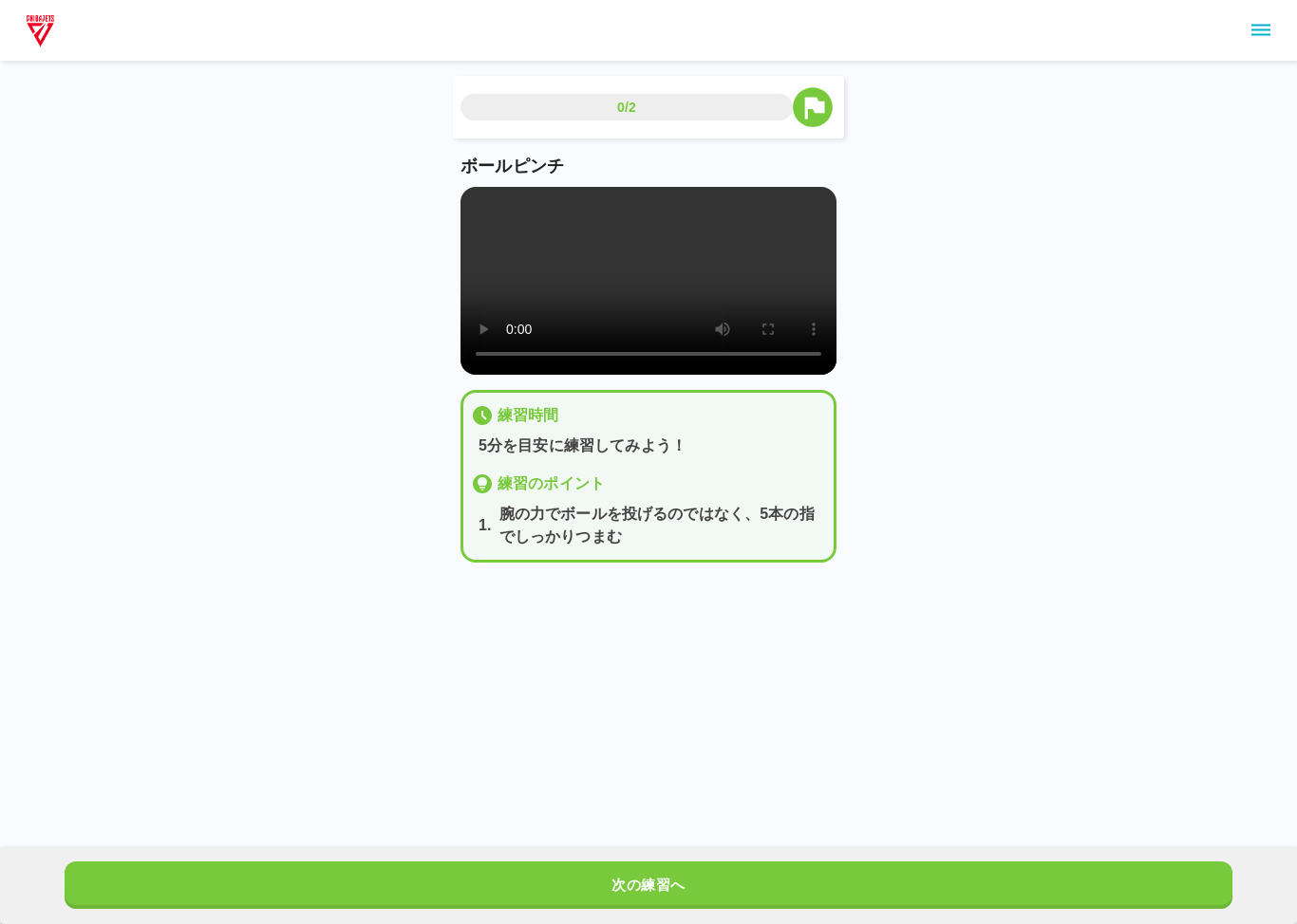
click at [474, 198] on video at bounding box center [648, 282] width 376 height 188
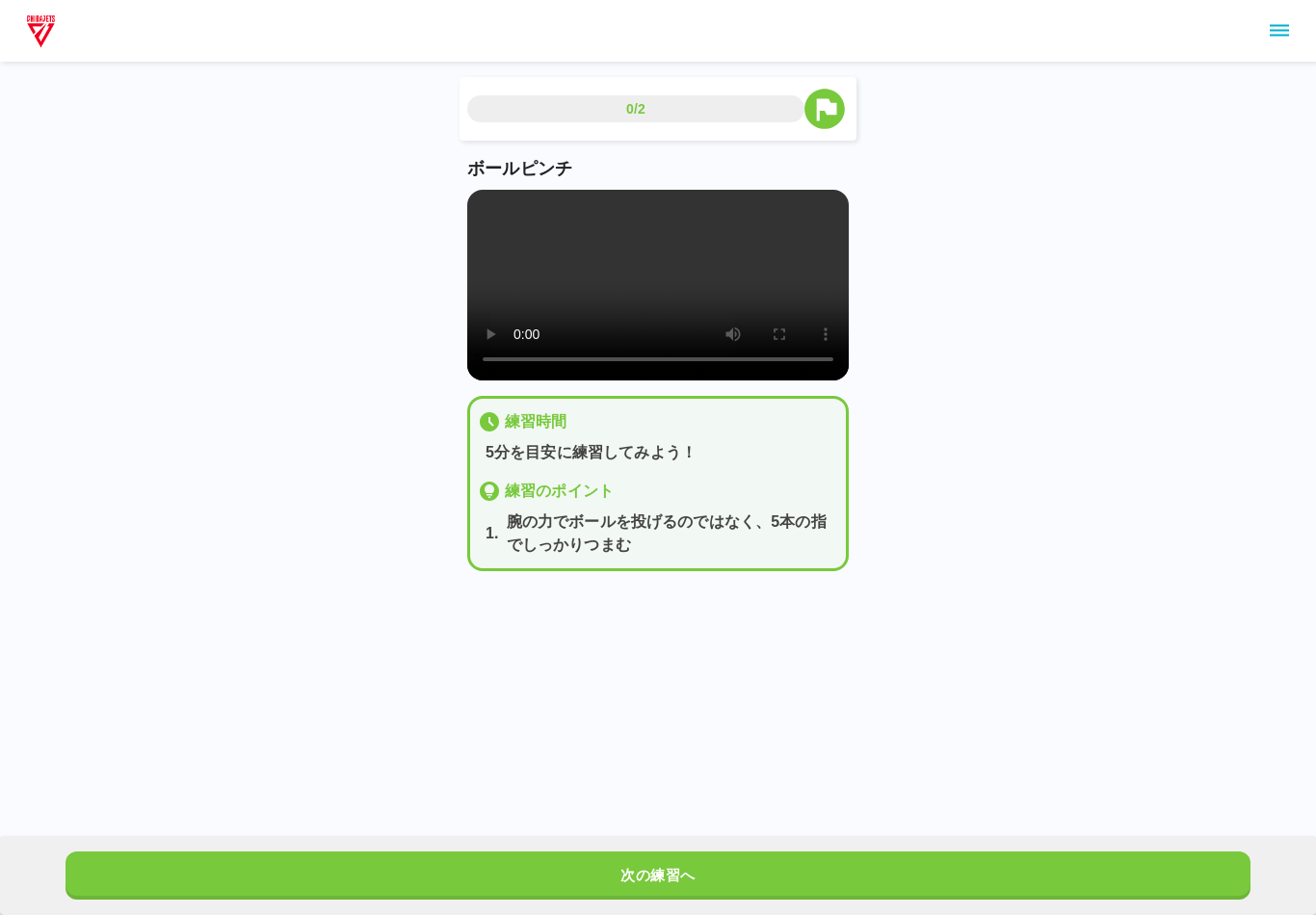
click at [692, 873] on button "次の練習へ" at bounding box center [657, 875] width 1184 height 48
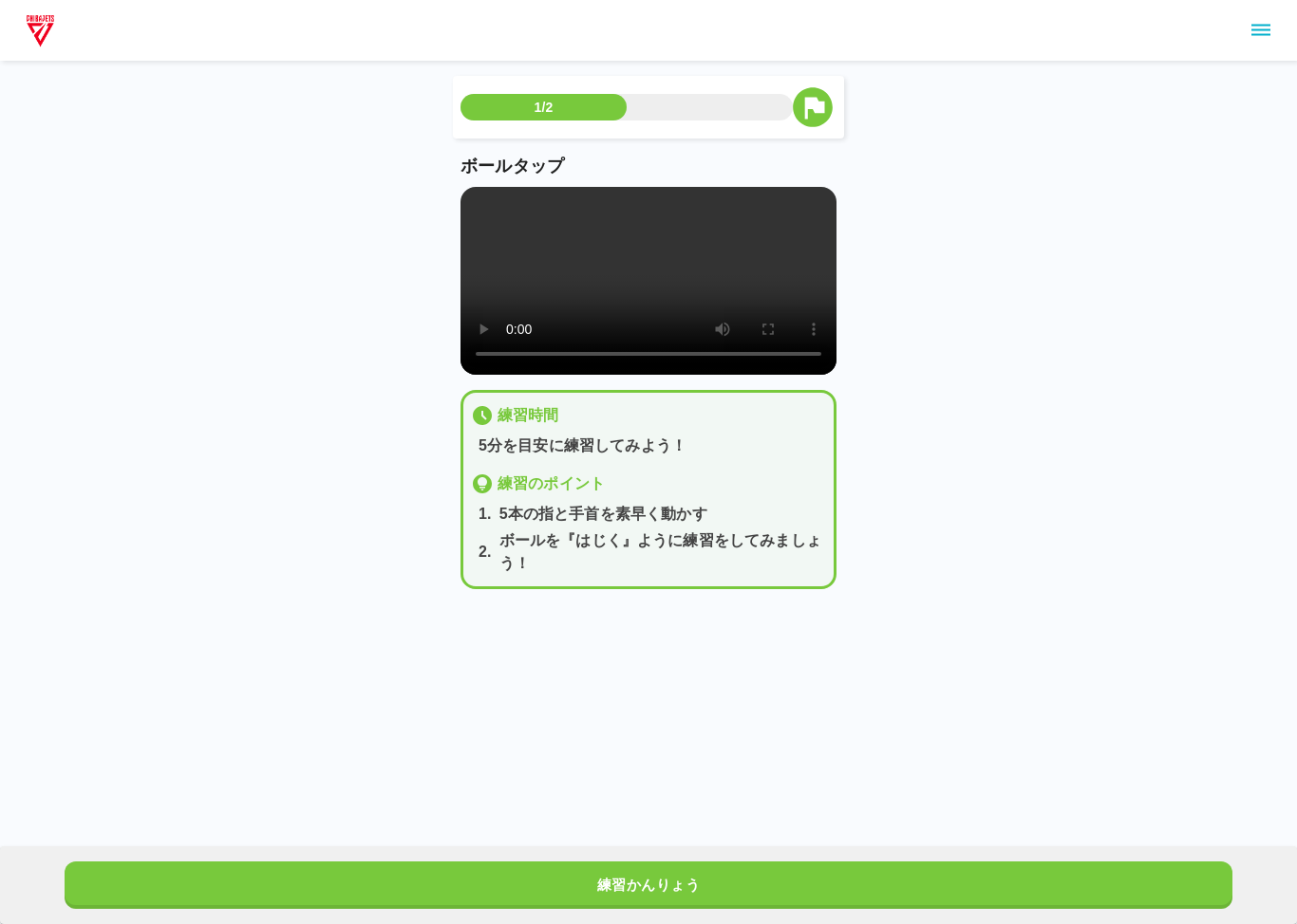
click at [462, 199] on video at bounding box center [648, 282] width 376 height 188
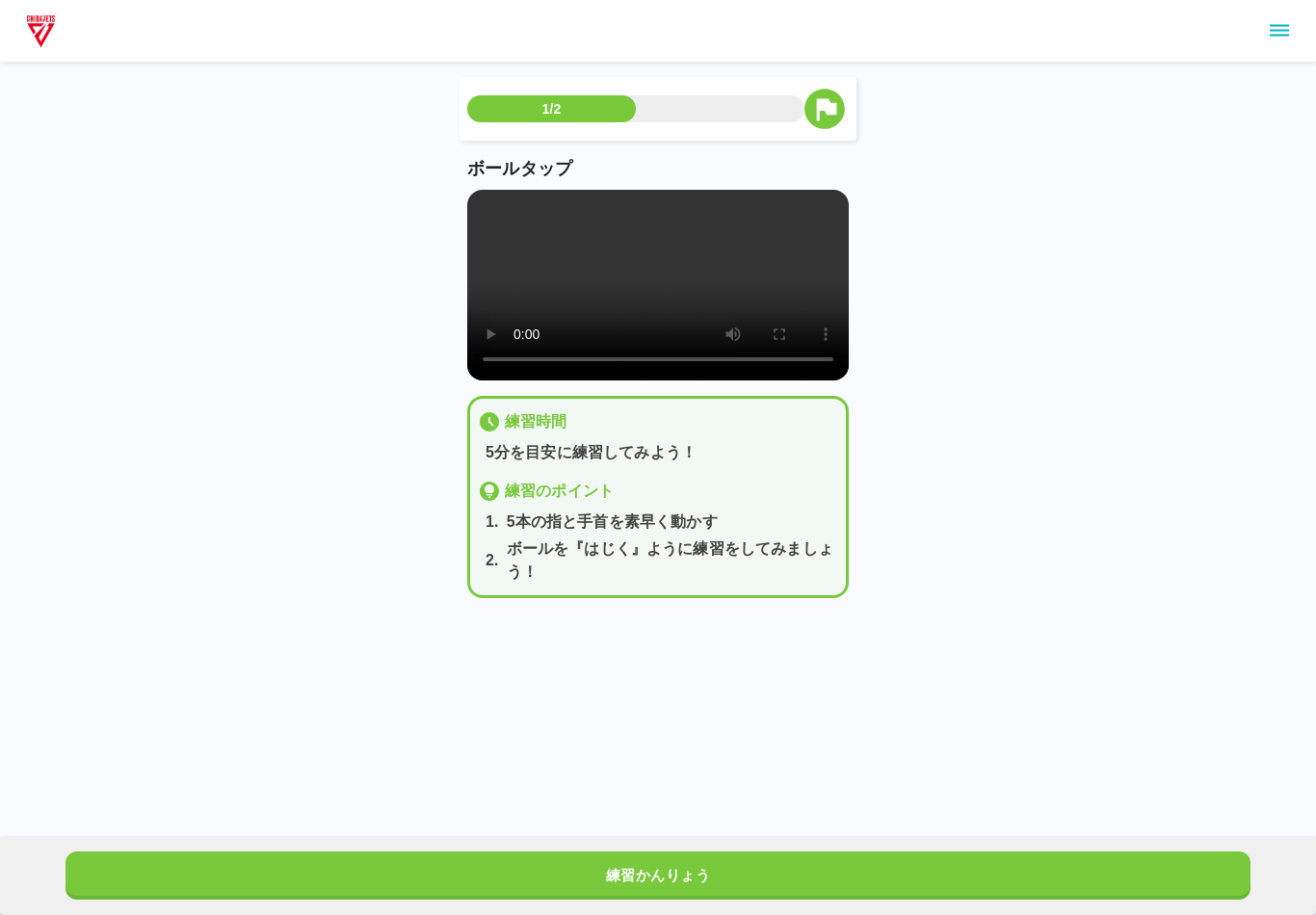
click at [660, 306] on video at bounding box center [657, 286] width 381 height 191
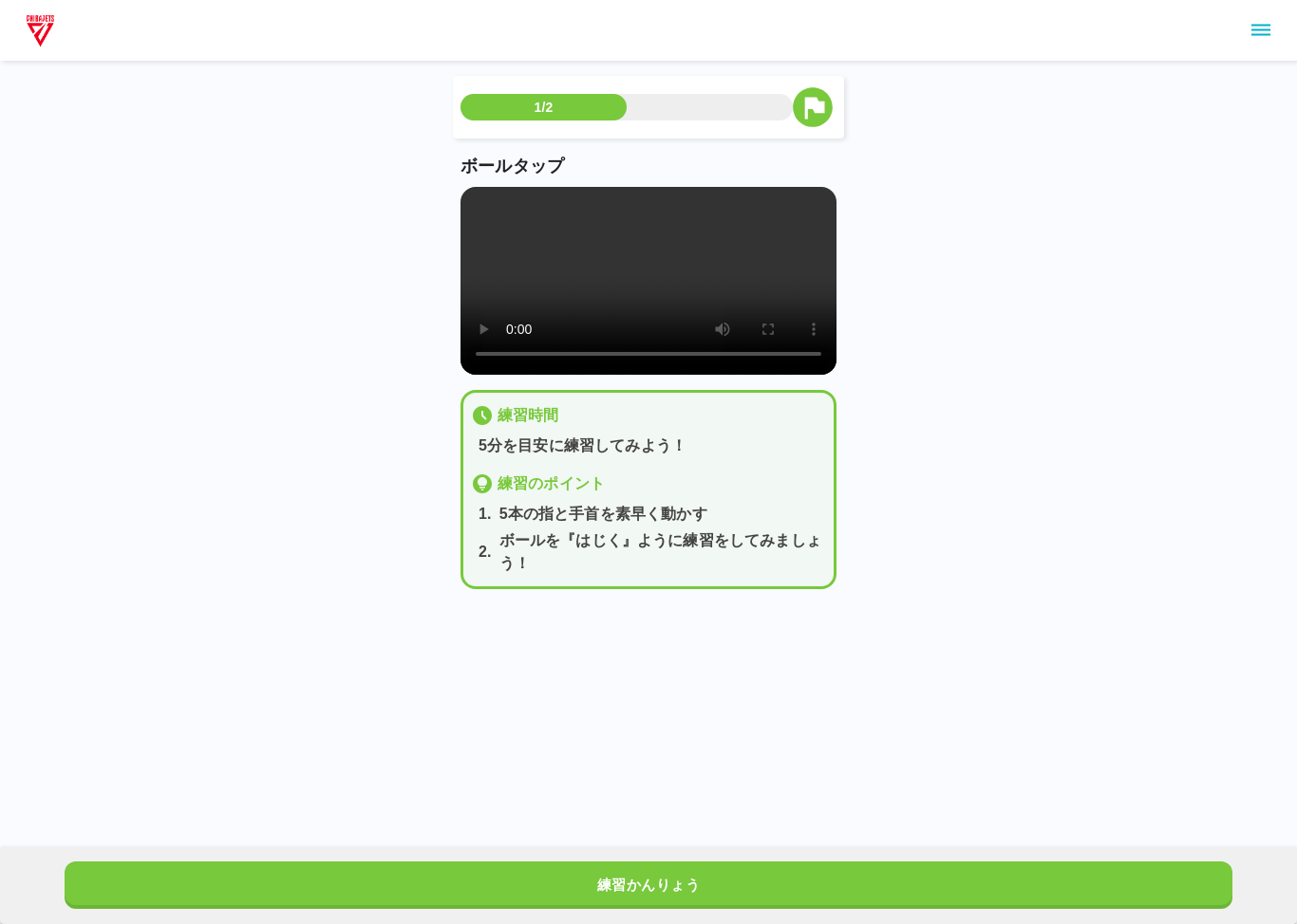
click at [476, 190] on video at bounding box center [648, 282] width 376 height 188
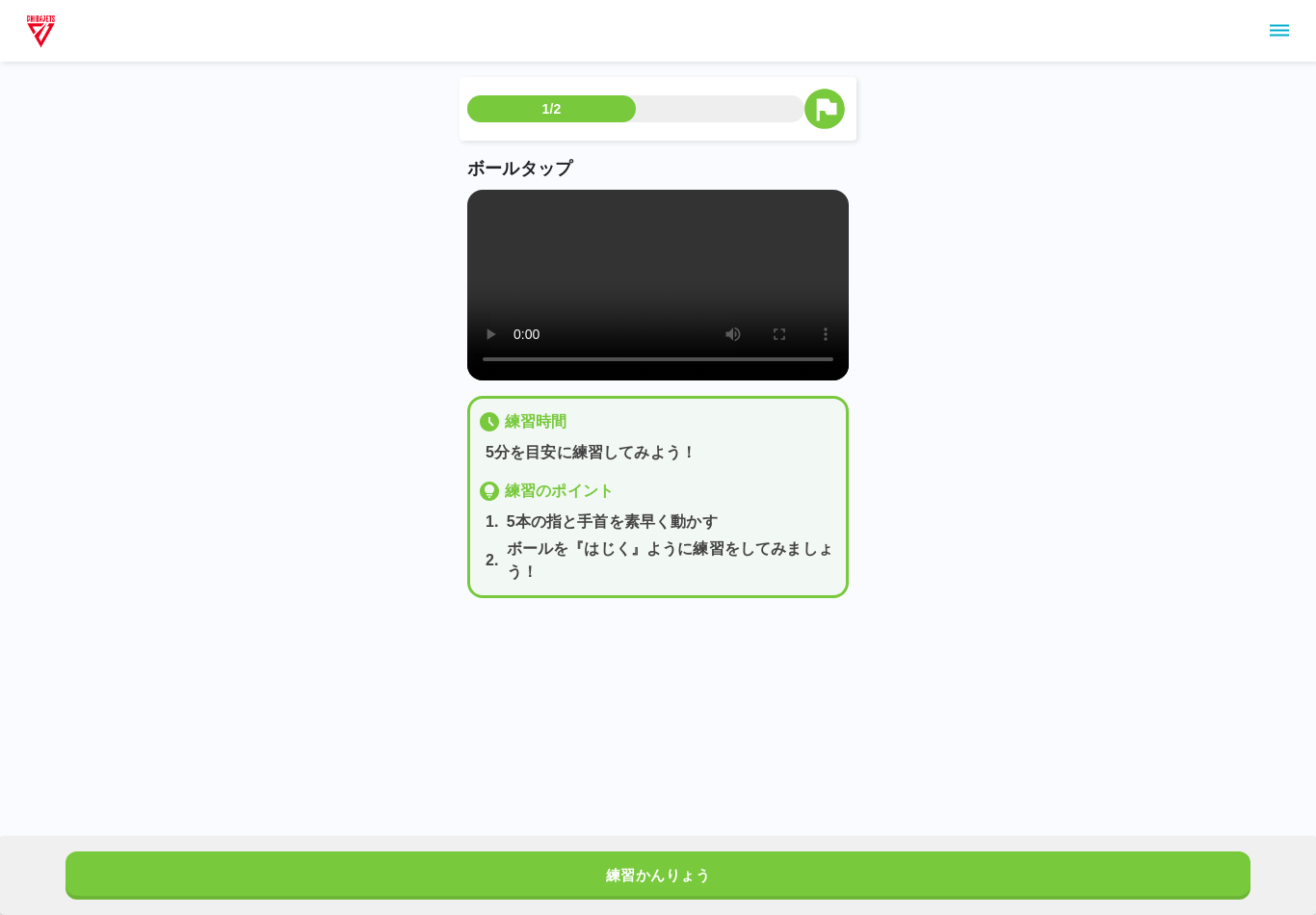
click at [676, 873] on button "練習かんりょう" at bounding box center [657, 875] width 1184 height 48
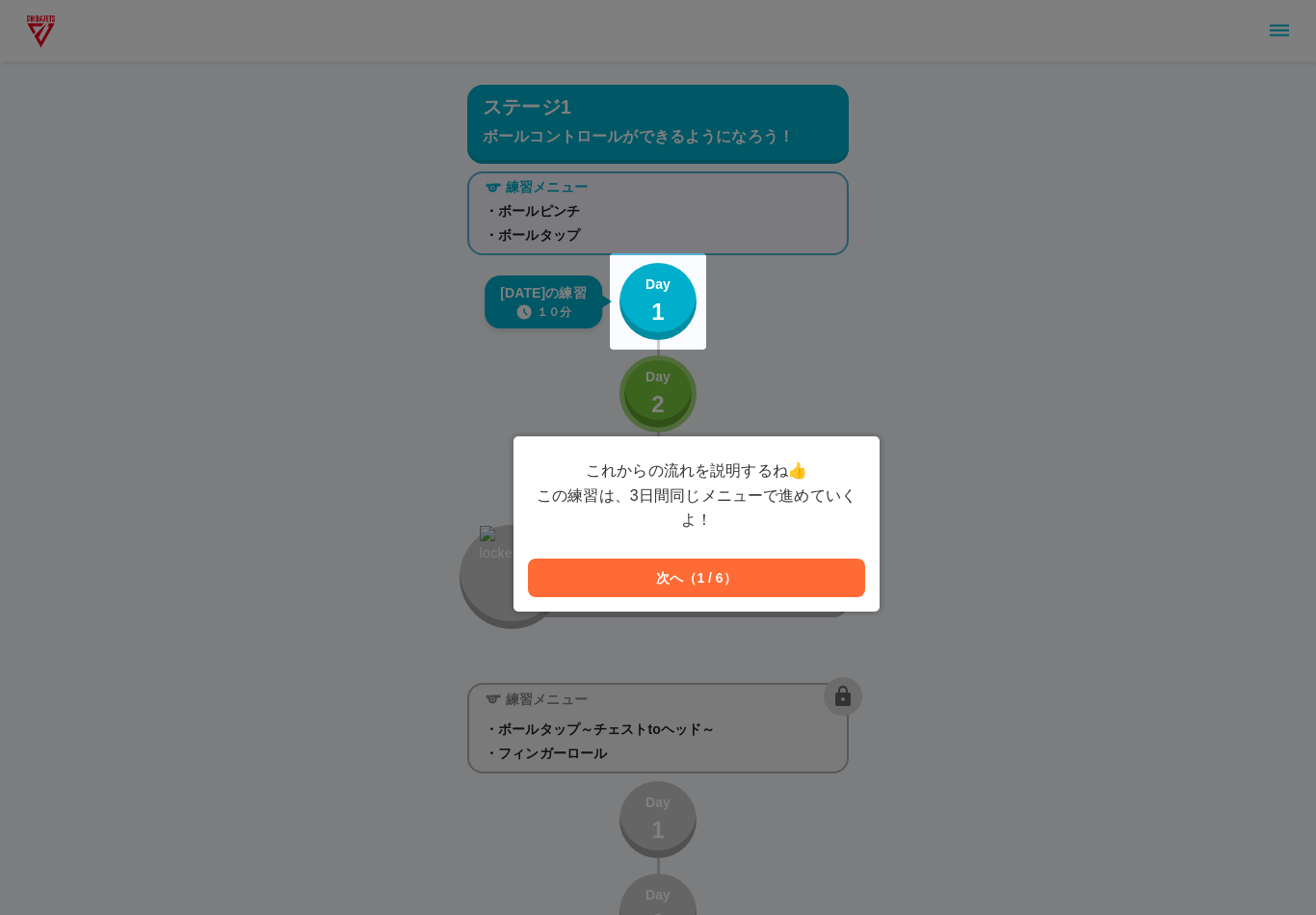
click at [727, 566] on button "次へ（1 / 6）" at bounding box center [696, 577] width 337 height 39
click at [696, 581] on button "次へ（2 / 6）" at bounding box center [696, 577] width 337 height 39
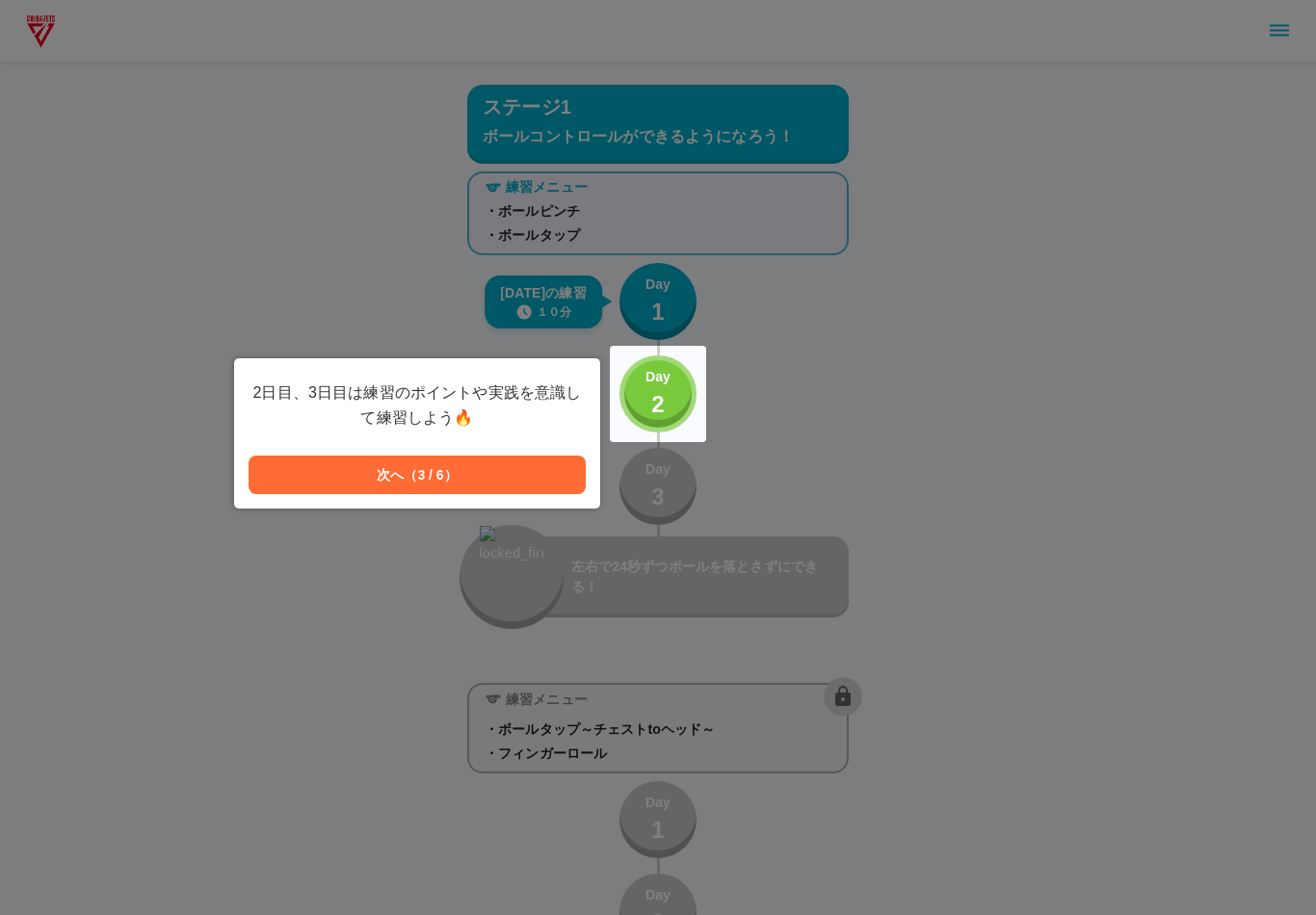
click at [666, 368] on p "Day" at bounding box center [657, 377] width 25 height 20
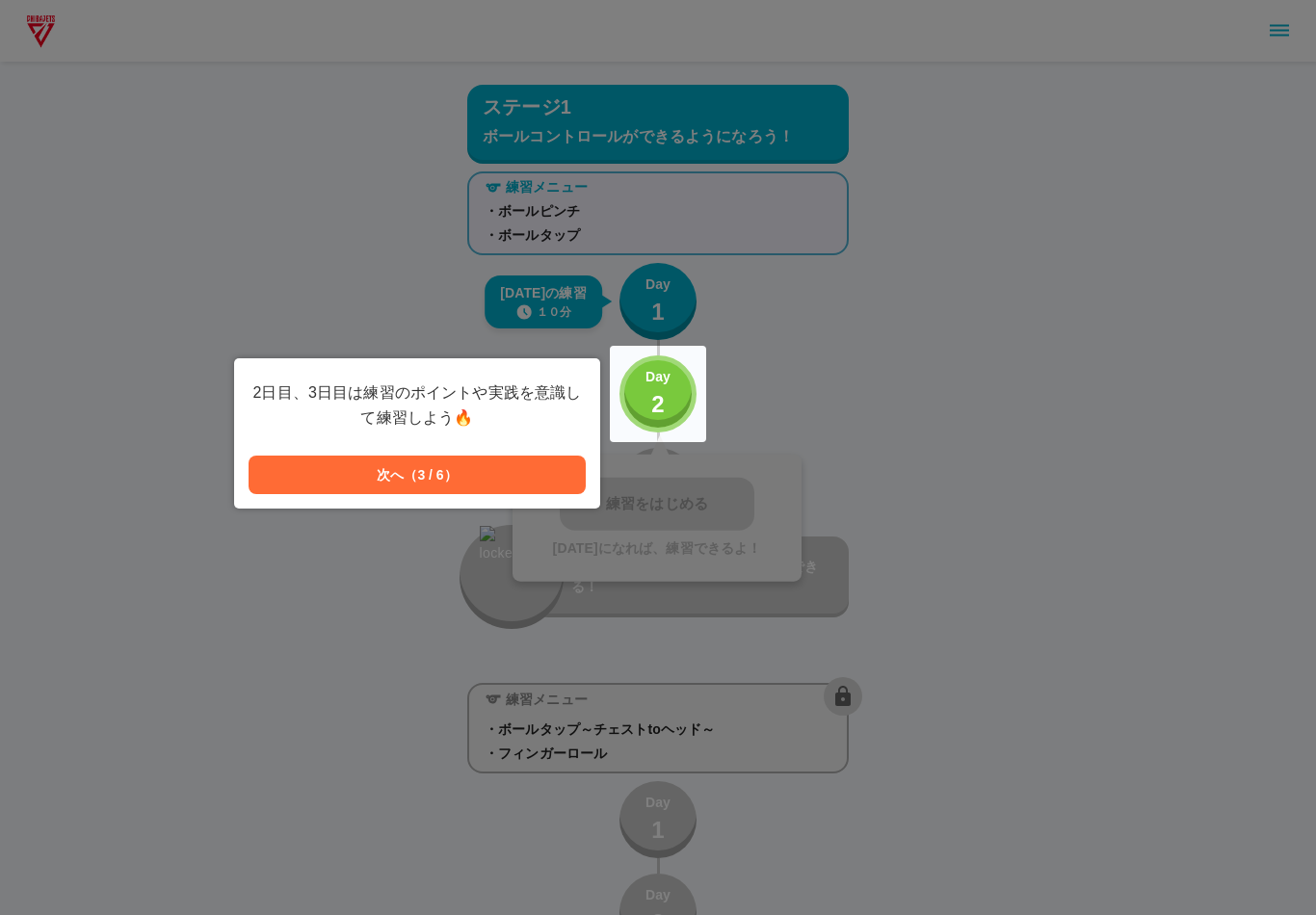
click at [522, 487] on button "次へ（3 / 6）" at bounding box center [417, 475] width 337 height 39
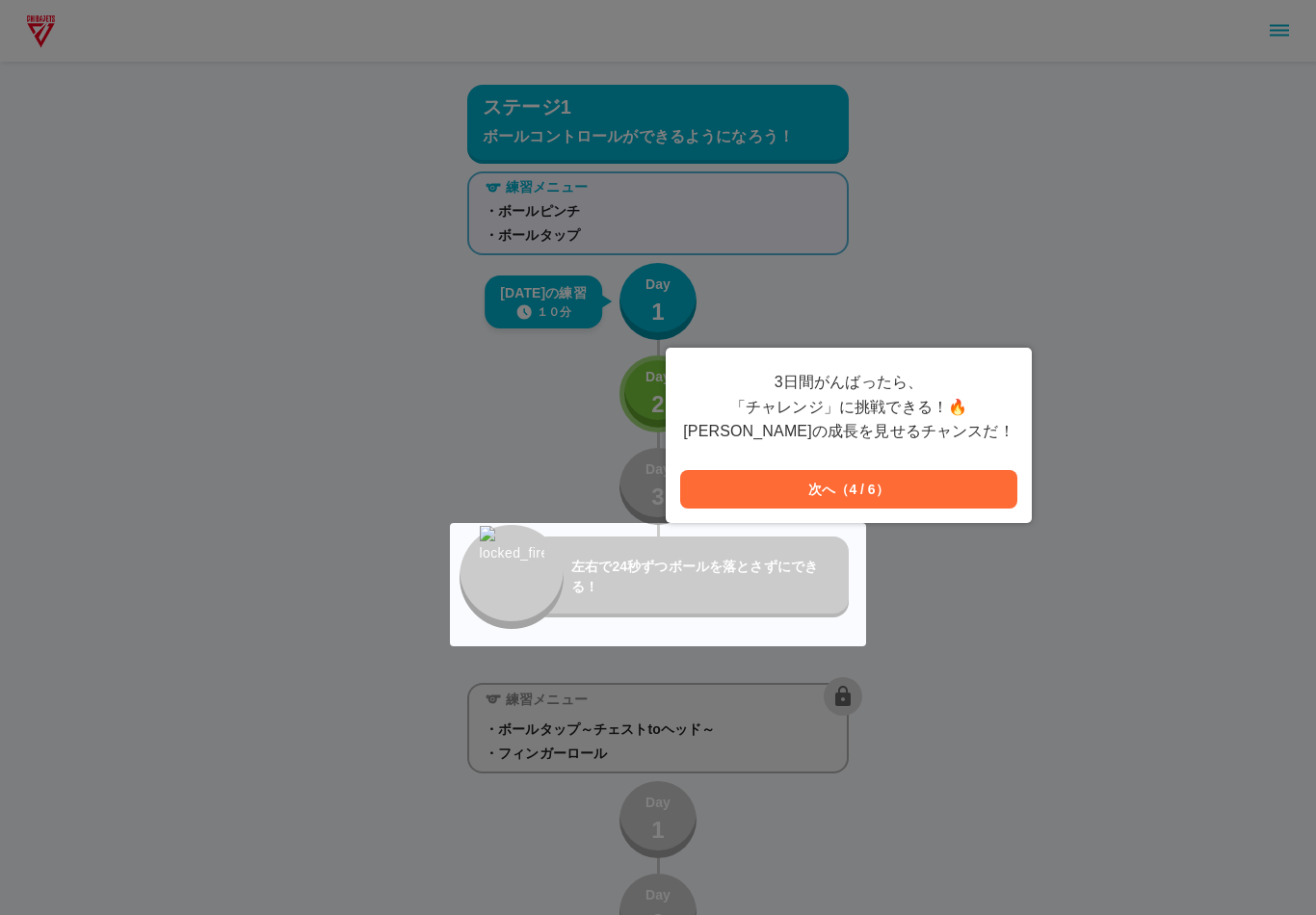
click at [813, 490] on button "次へ（4 / 6）" at bounding box center [848, 489] width 337 height 39
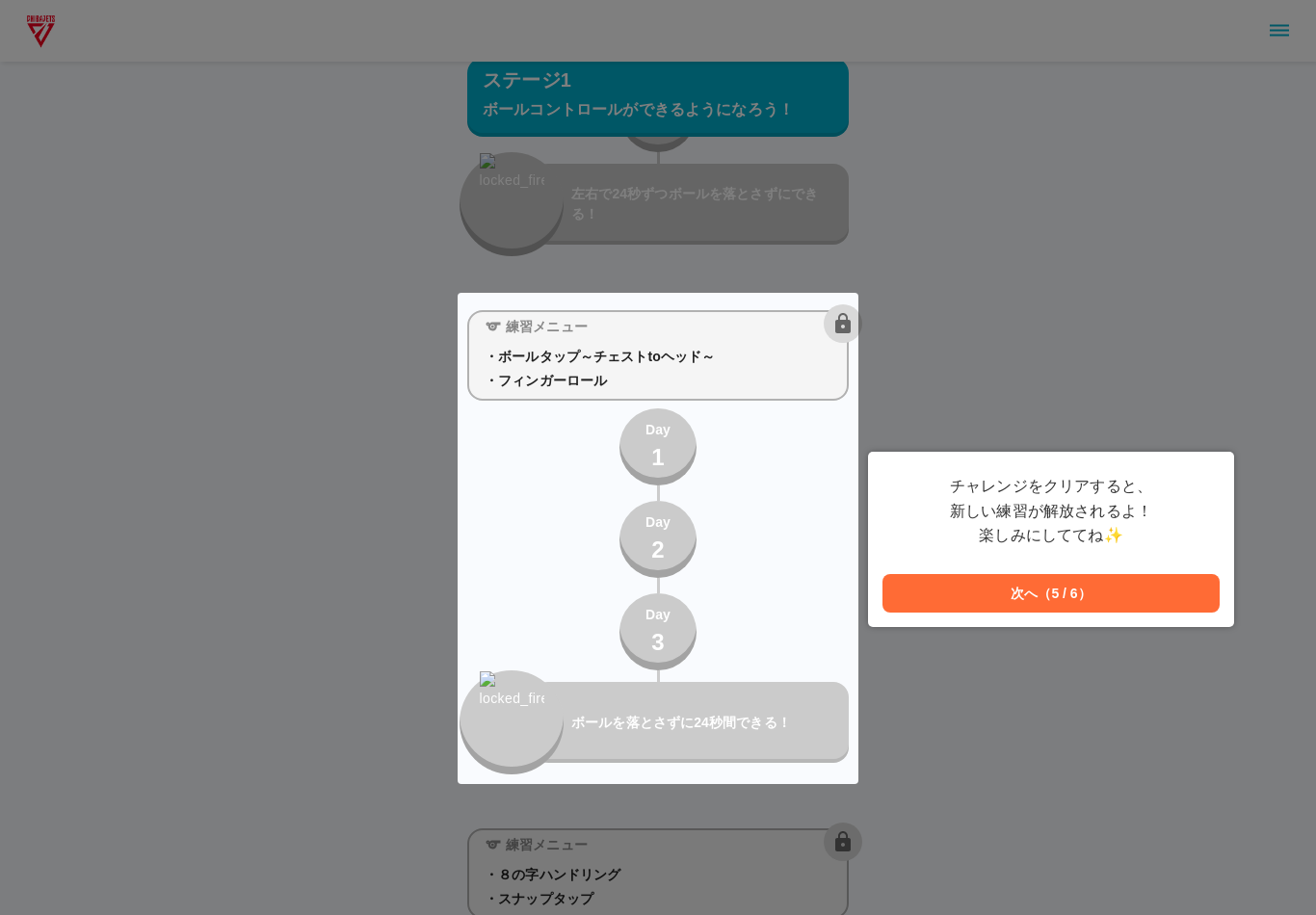
scroll to position [463, 0]
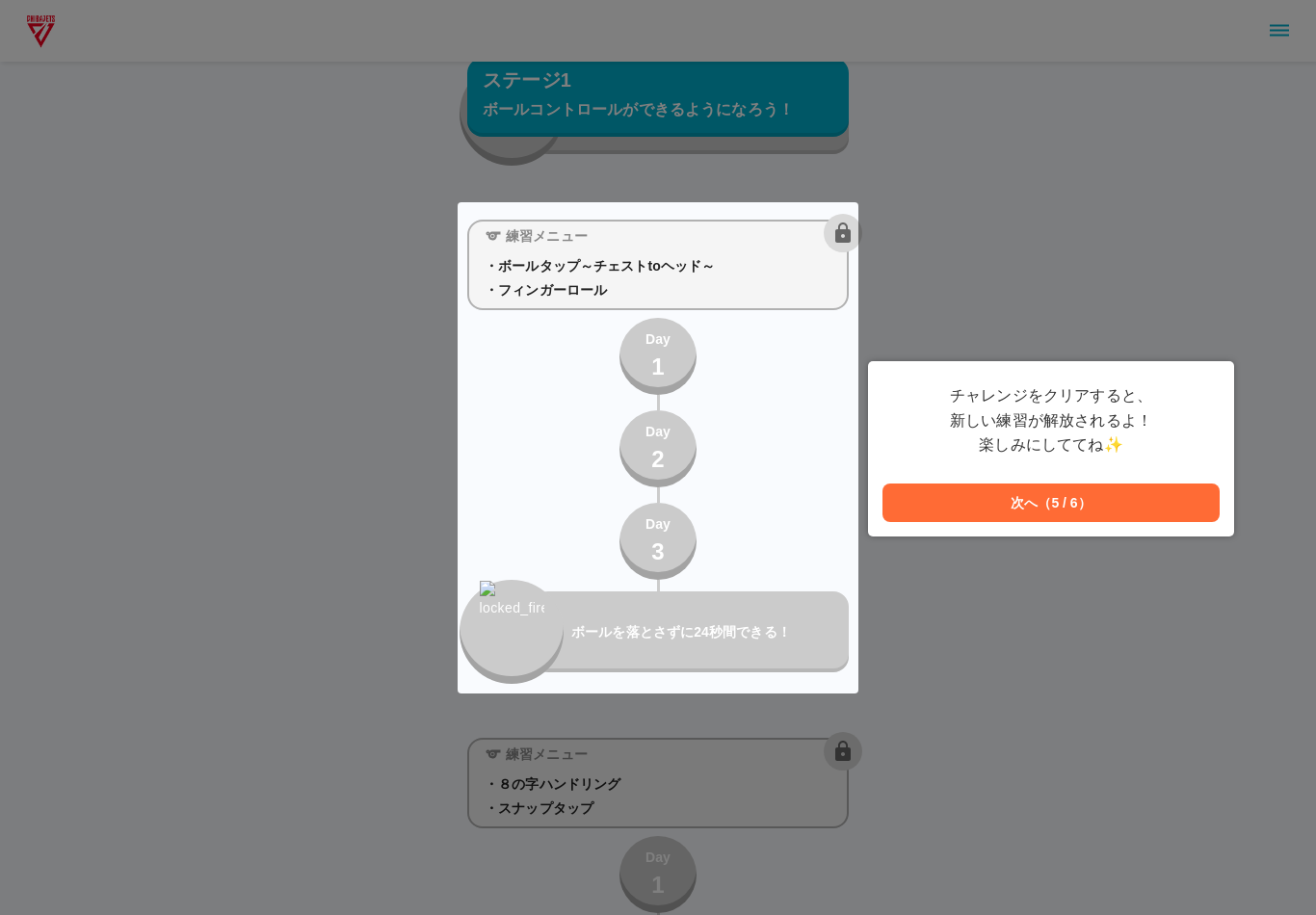
click at [959, 485] on button "次へ（5 / 6）" at bounding box center [1050, 503] width 337 height 39
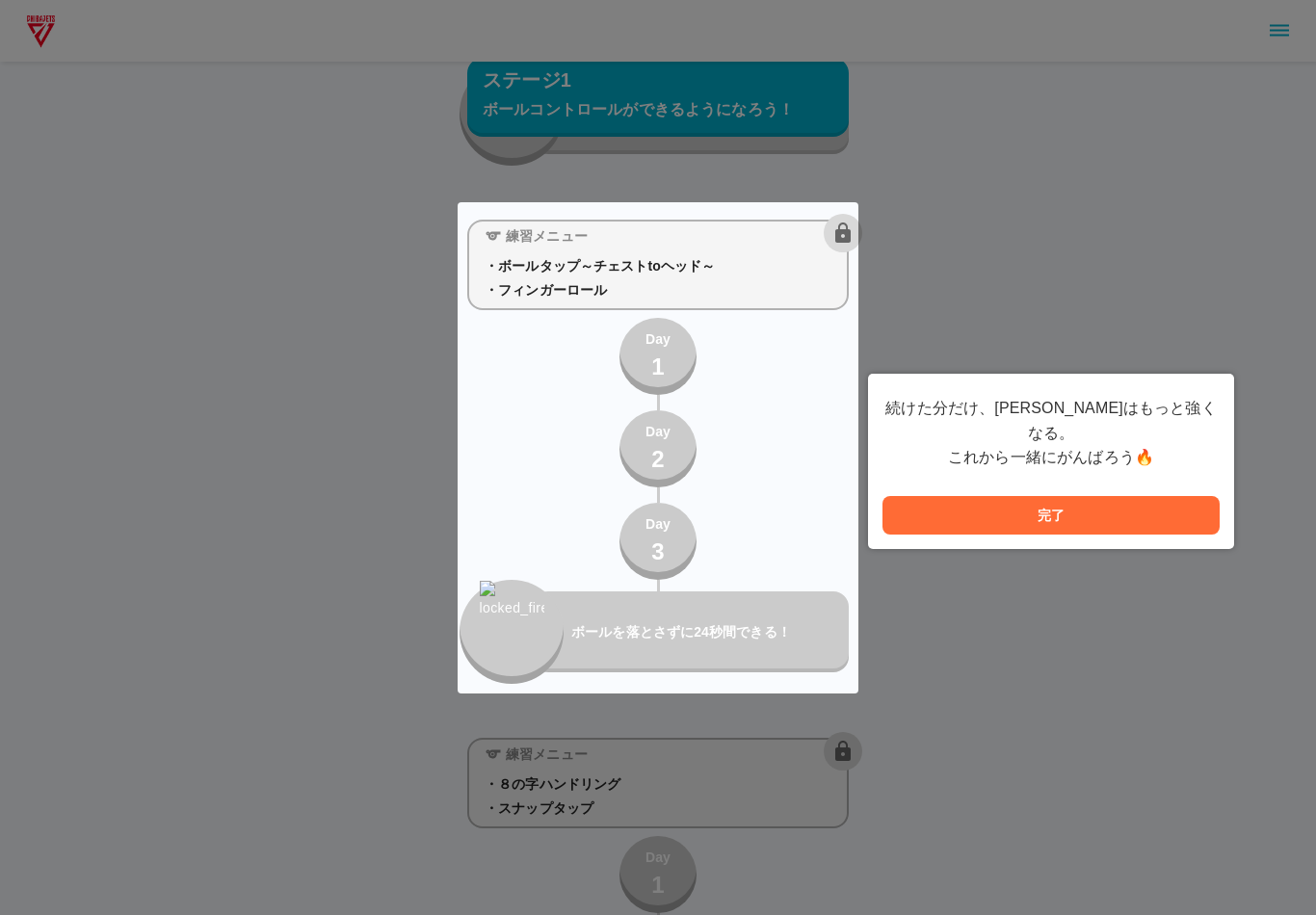
click at [1144, 496] on button "完了" at bounding box center [1050, 515] width 337 height 39
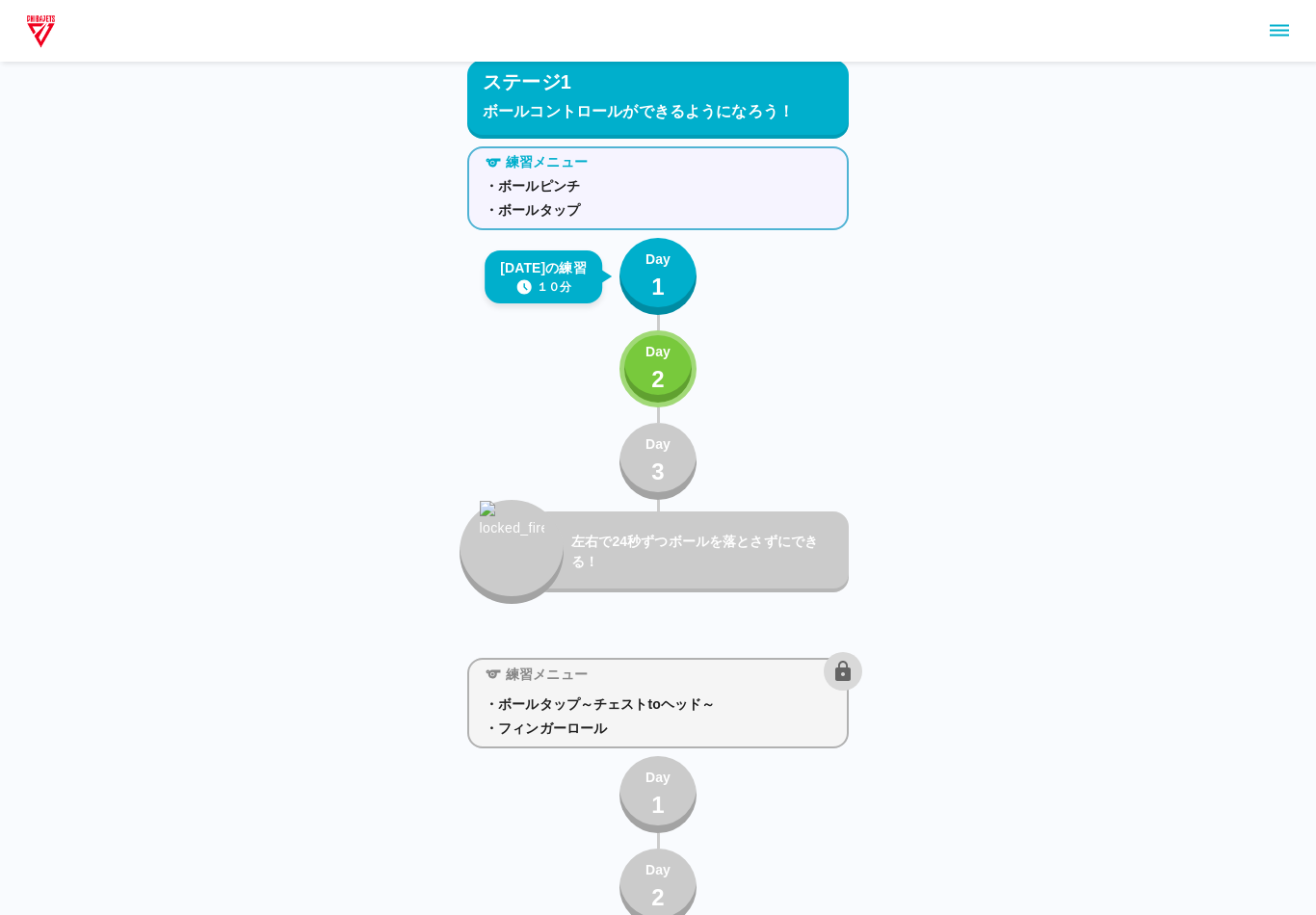
scroll to position [0, 0]
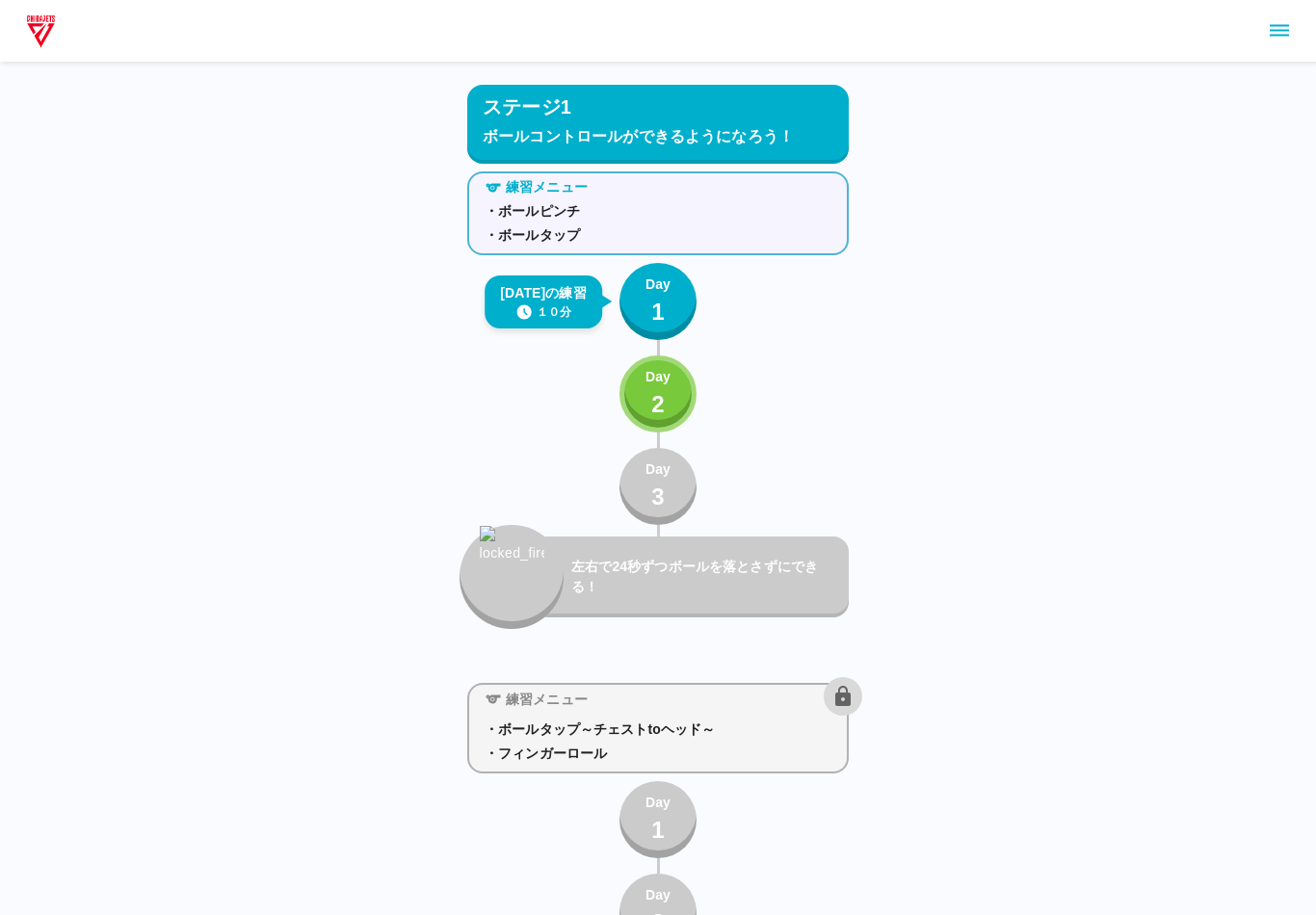
click at [620, 302] on button "Day 1" at bounding box center [657, 301] width 77 height 77
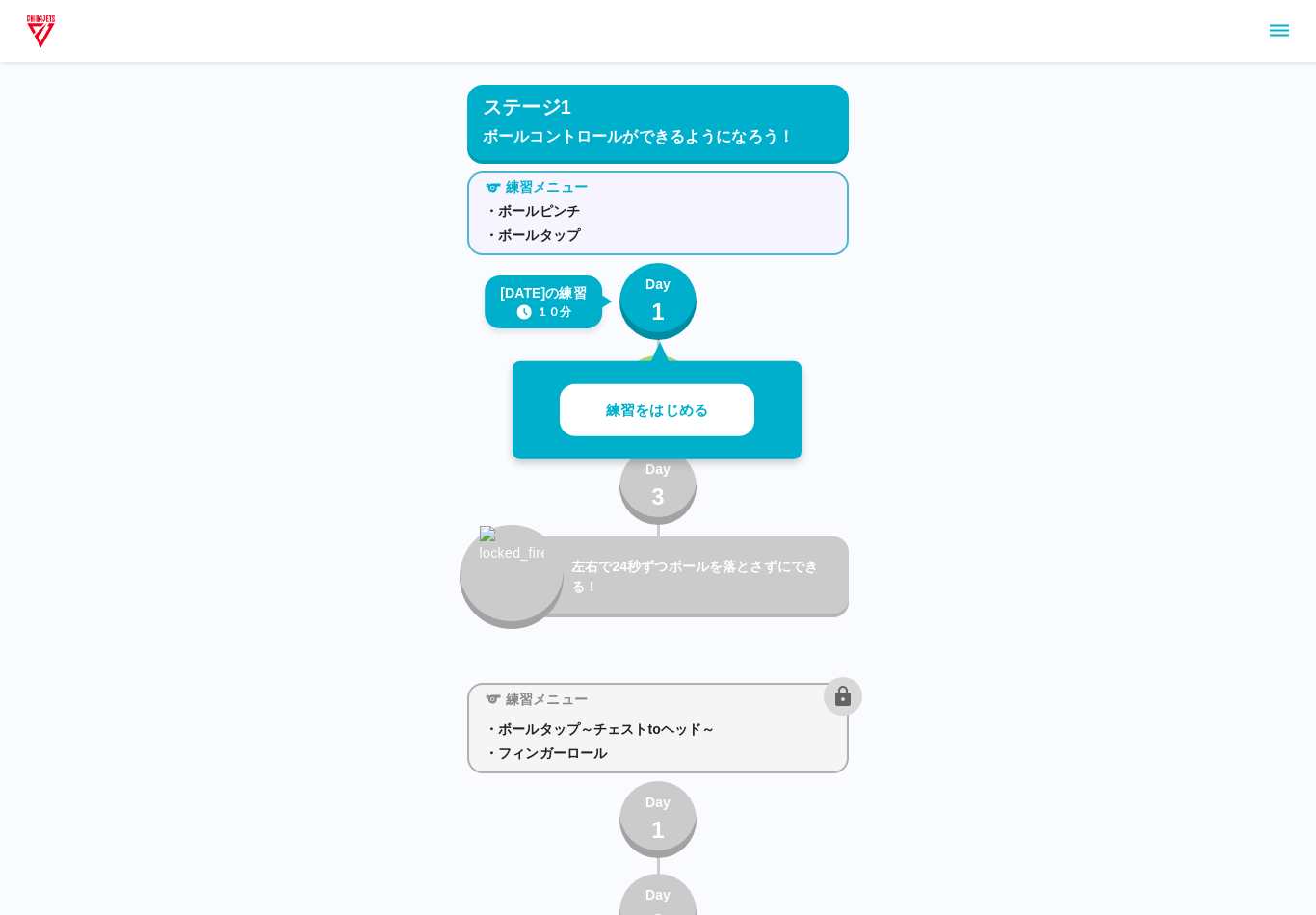
click at [694, 395] on button "練習をはじめる" at bounding box center [656, 410] width 194 height 53
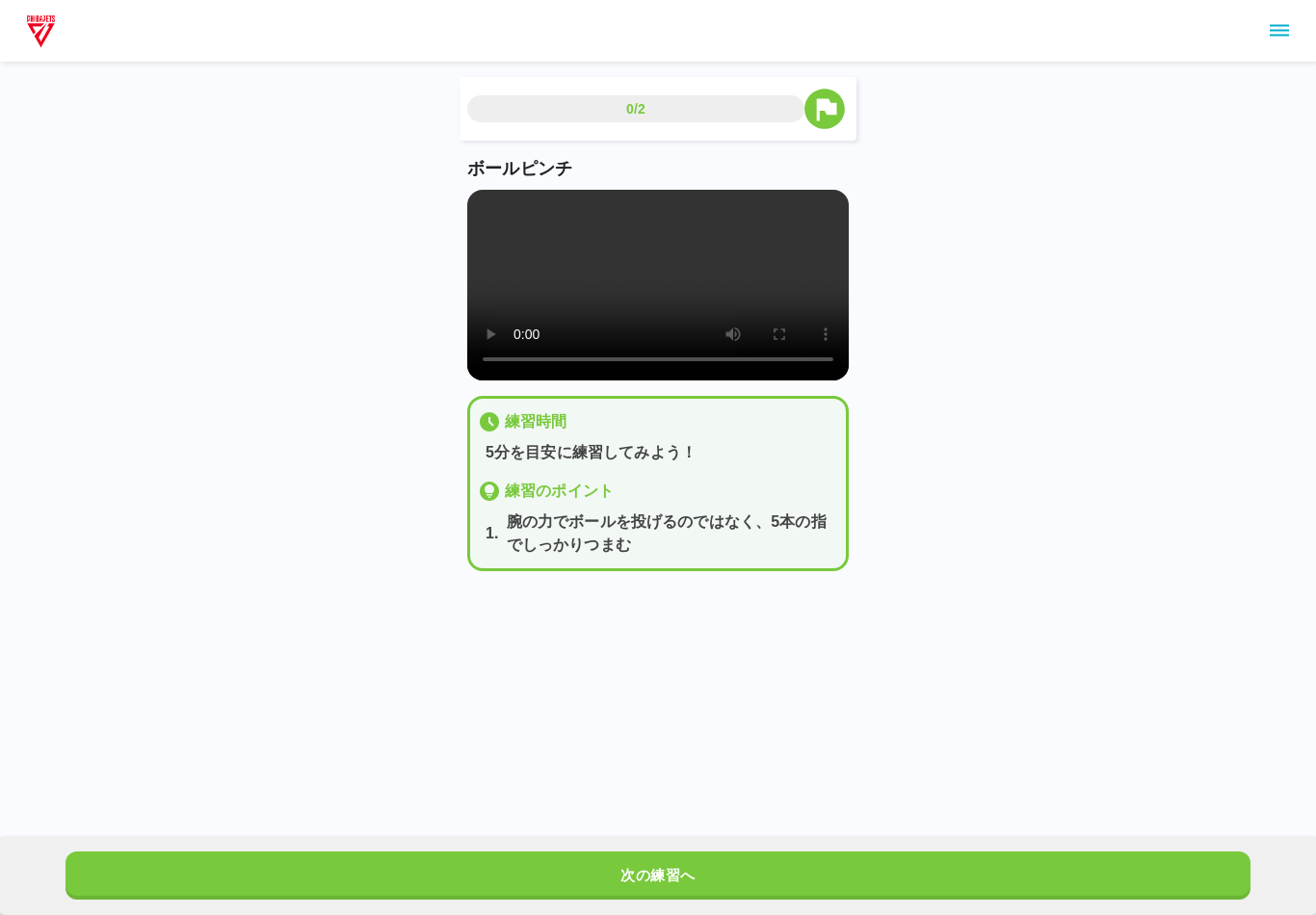
click at [654, 281] on video at bounding box center [657, 286] width 381 height 191
click at [487, 222] on video at bounding box center [657, 286] width 381 height 191
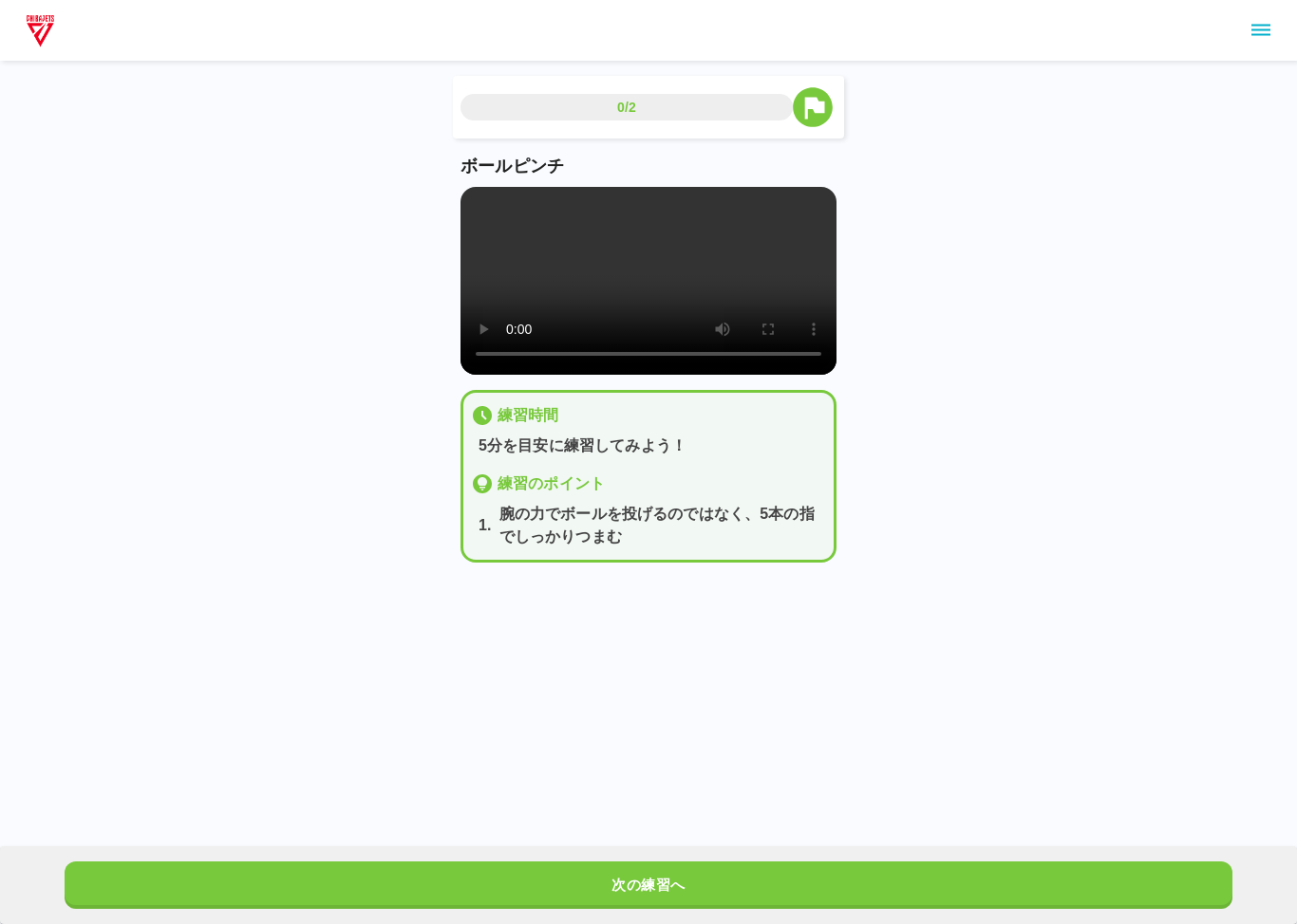
click at [483, 195] on video at bounding box center [648, 282] width 376 height 188
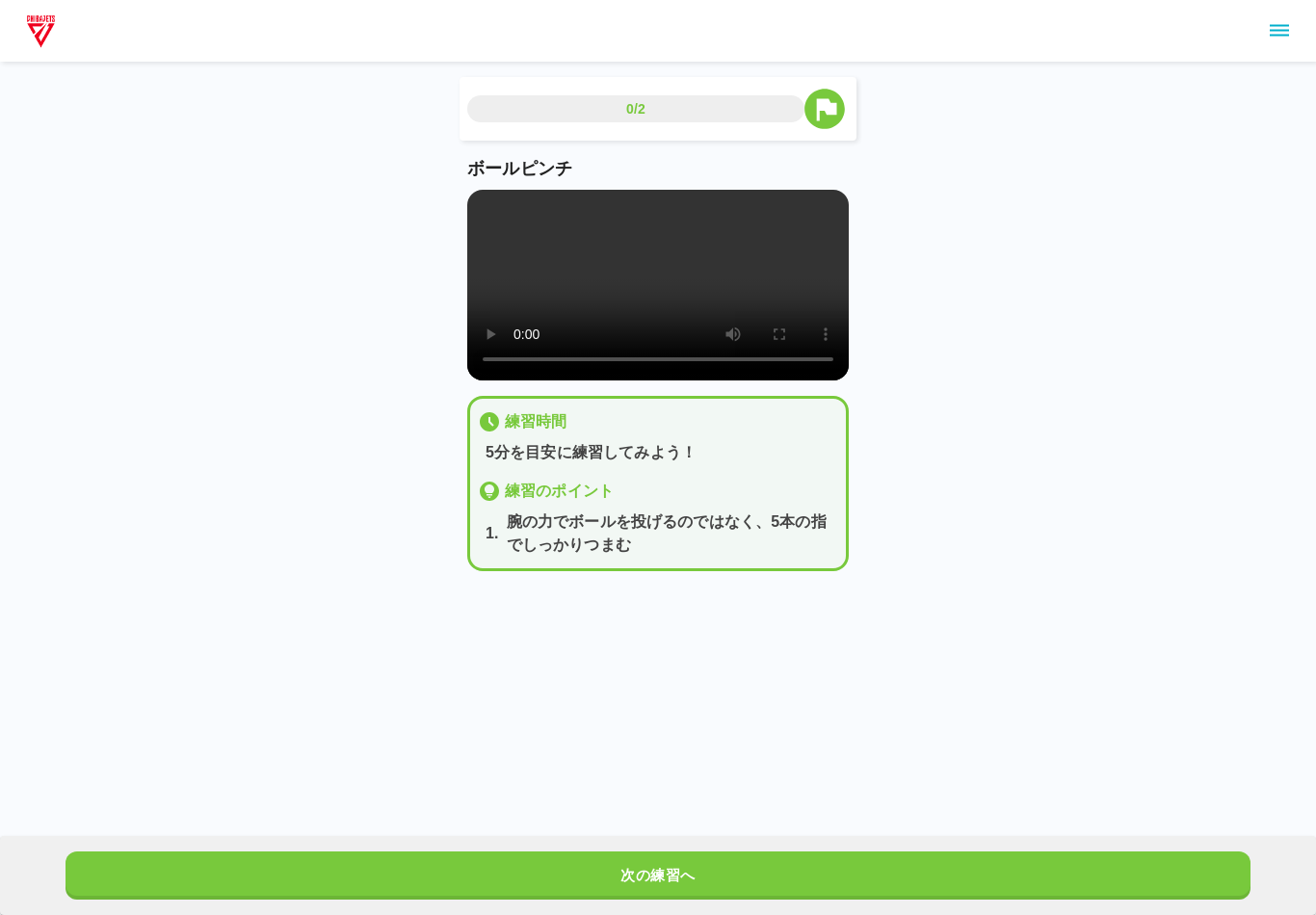
click at [710, 853] on button "次の練習へ" at bounding box center [657, 875] width 1184 height 48
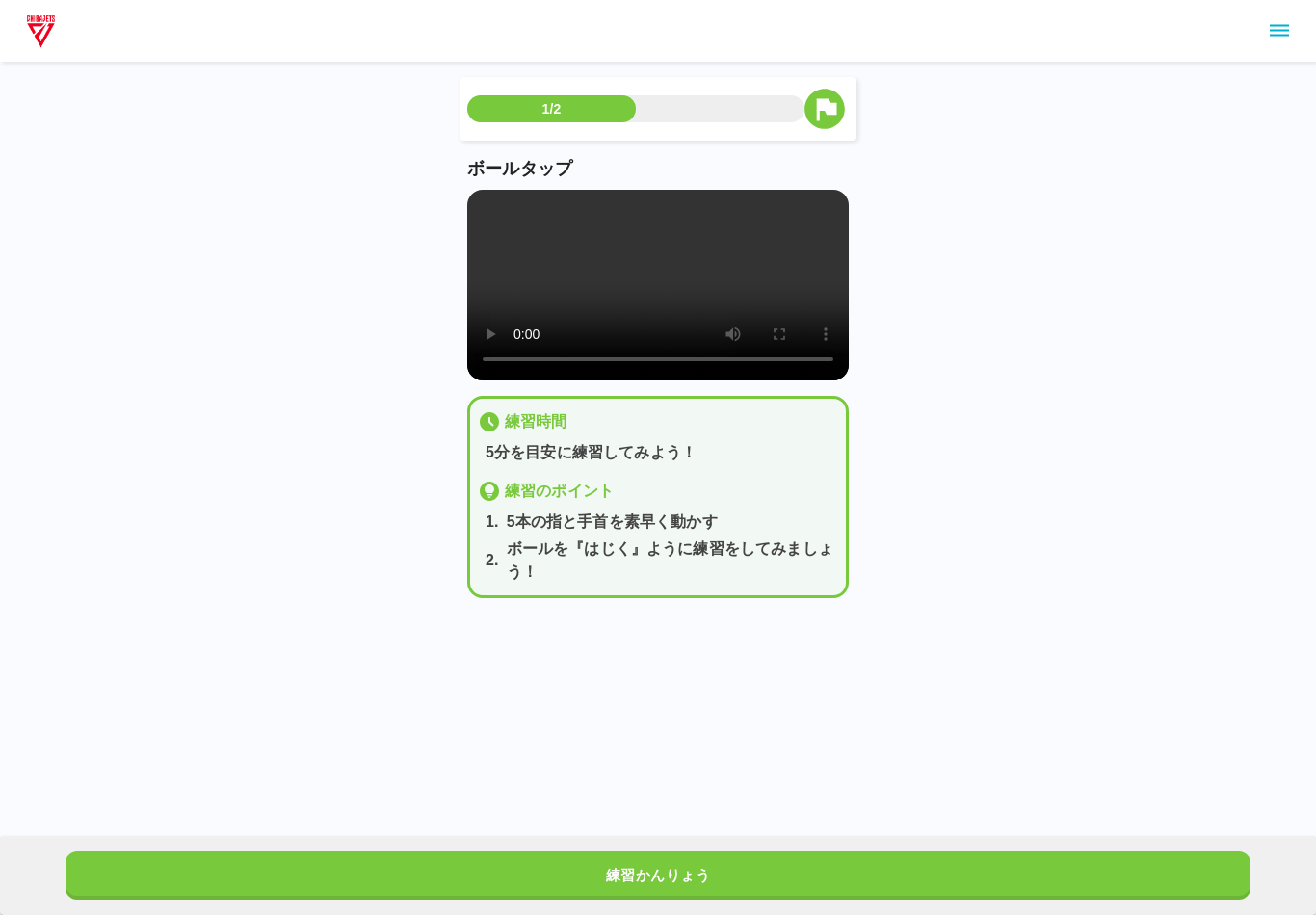
click at [643, 310] on video at bounding box center [657, 286] width 381 height 191
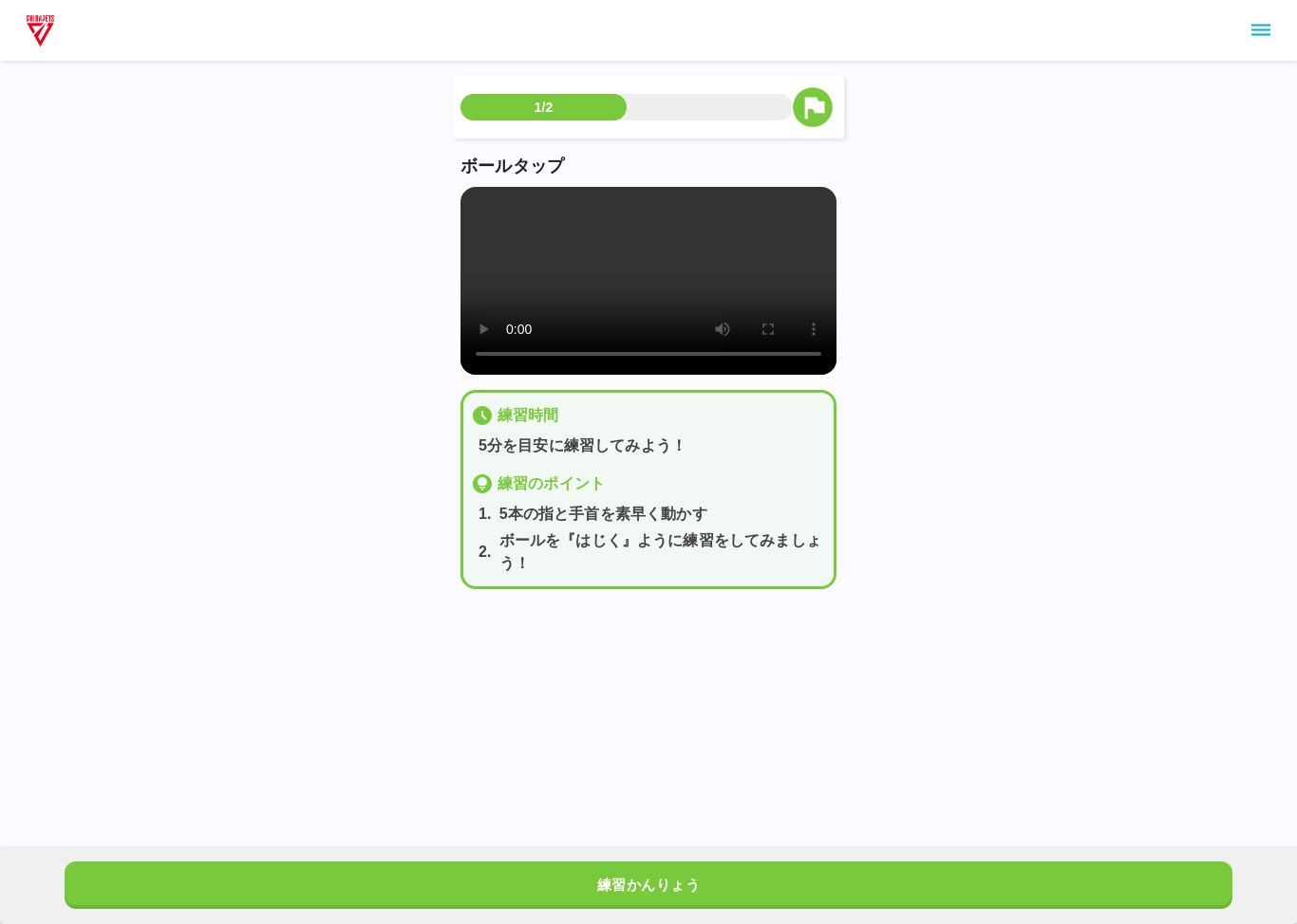
click at [472, 204] on video at bounding box center [648, 282] width 376 height 188
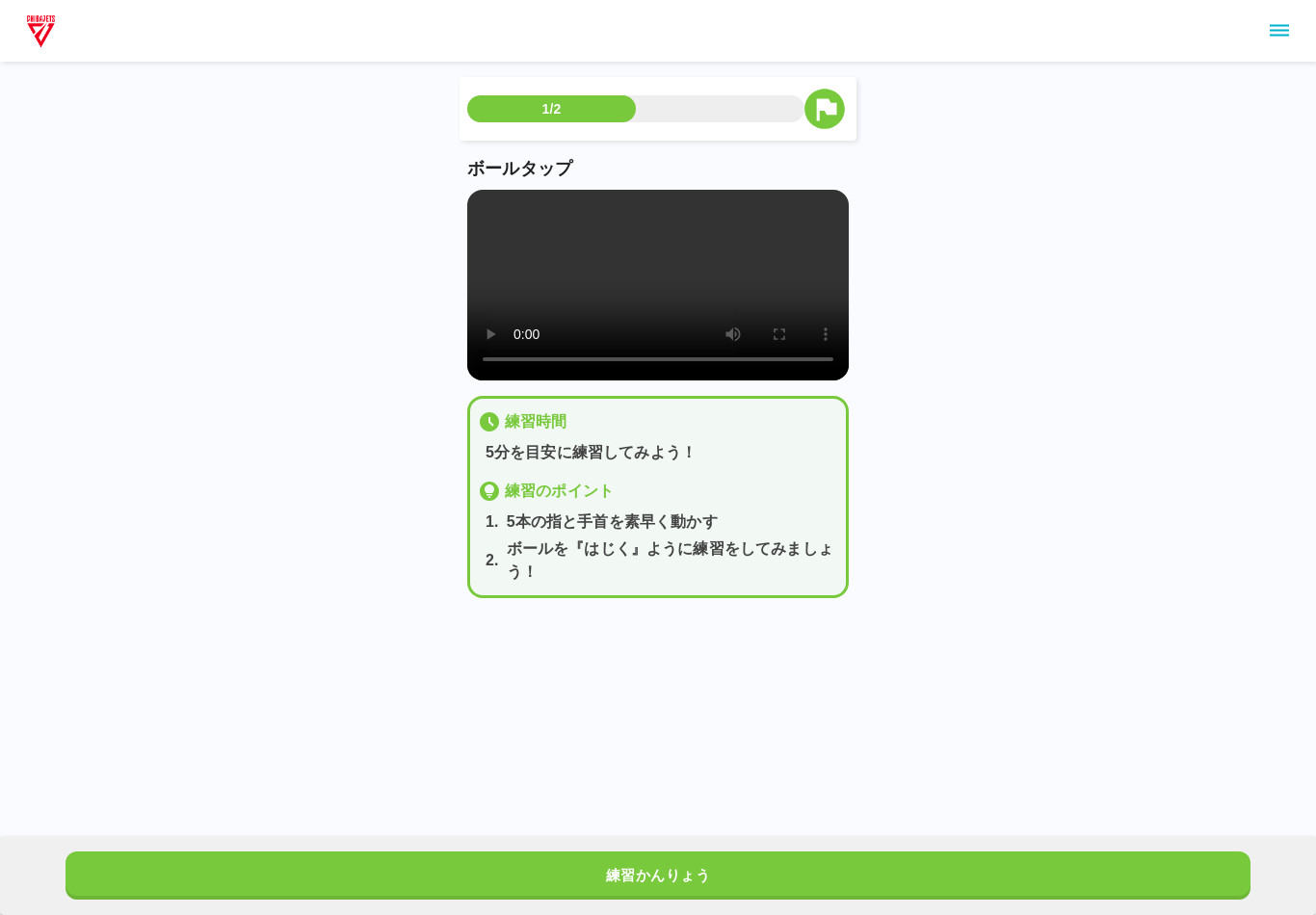
click at [684, 866] on button "練習かんりょう" at bounding box center [657, 875] width 1184 height 48
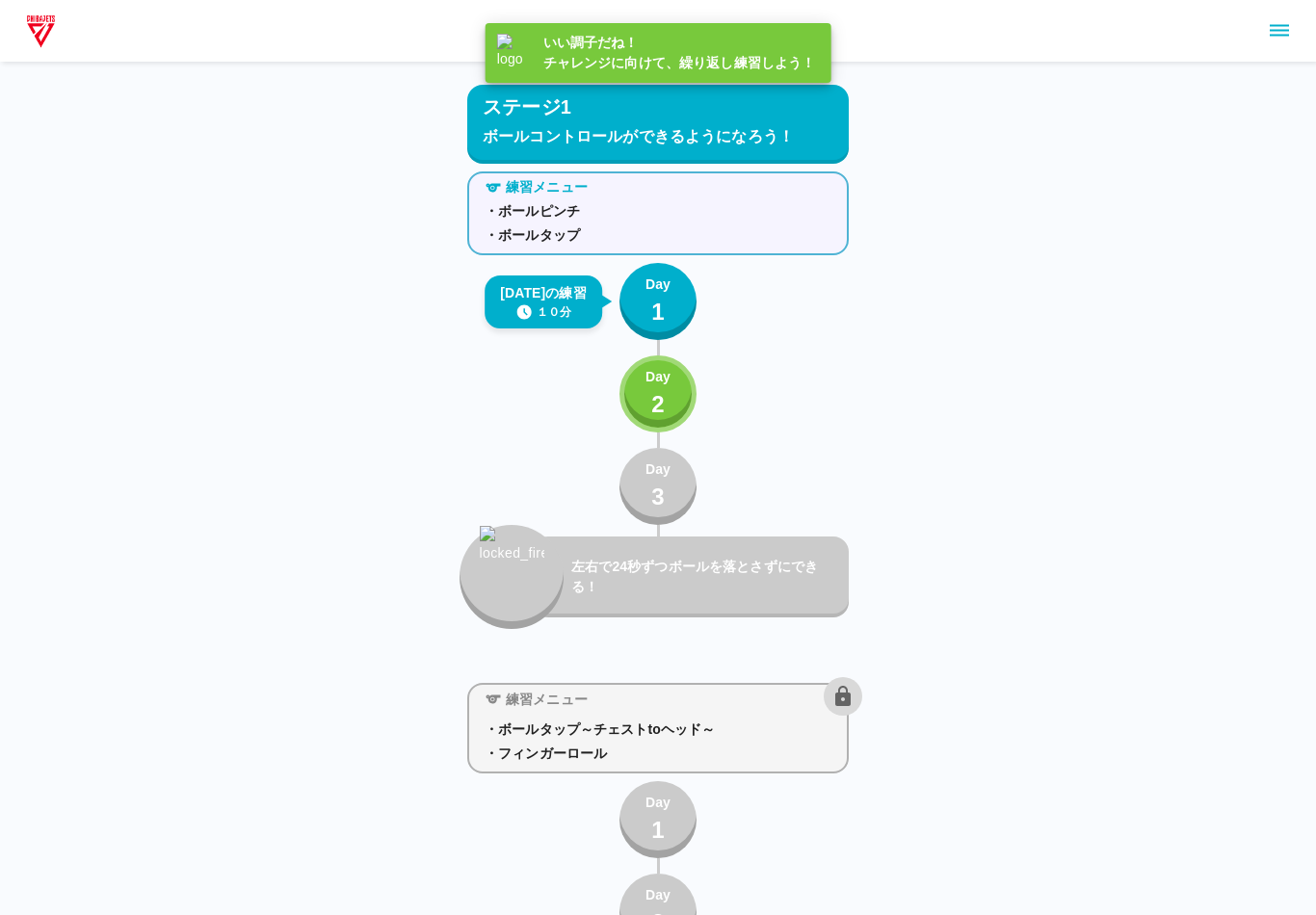
click at [649, 285] on p "Day" at bounding box center [657, 285] width 25 height 20
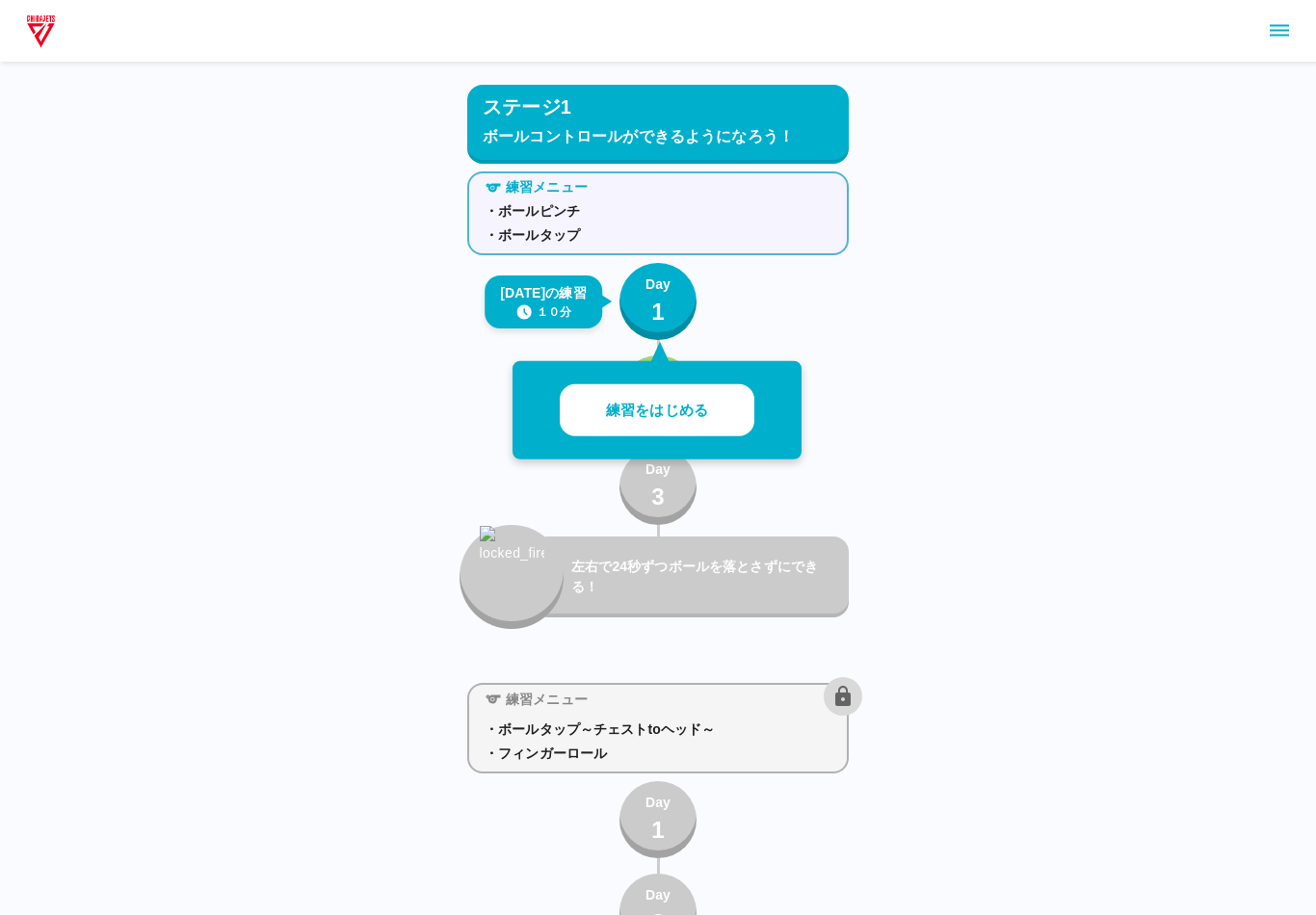
click at [697, 404] on p "練習をはじめる" at bounding box center [657, 410] width 103 height 22
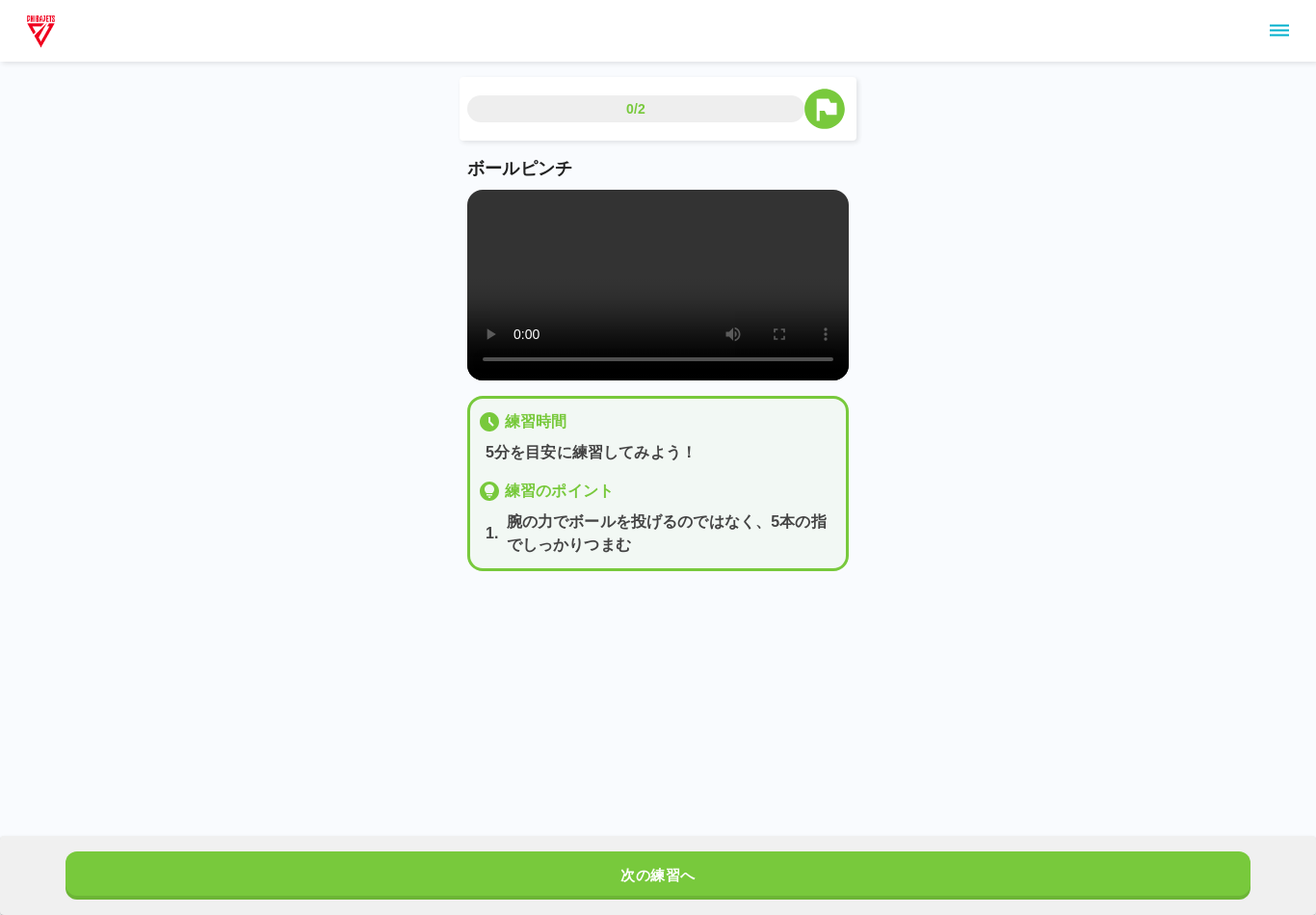
click at [671, 294] on video at bounding box center [657, 286] width 381 height 191
click at [497, 218] on video at bounding box center [657, 286] width 381 height 191
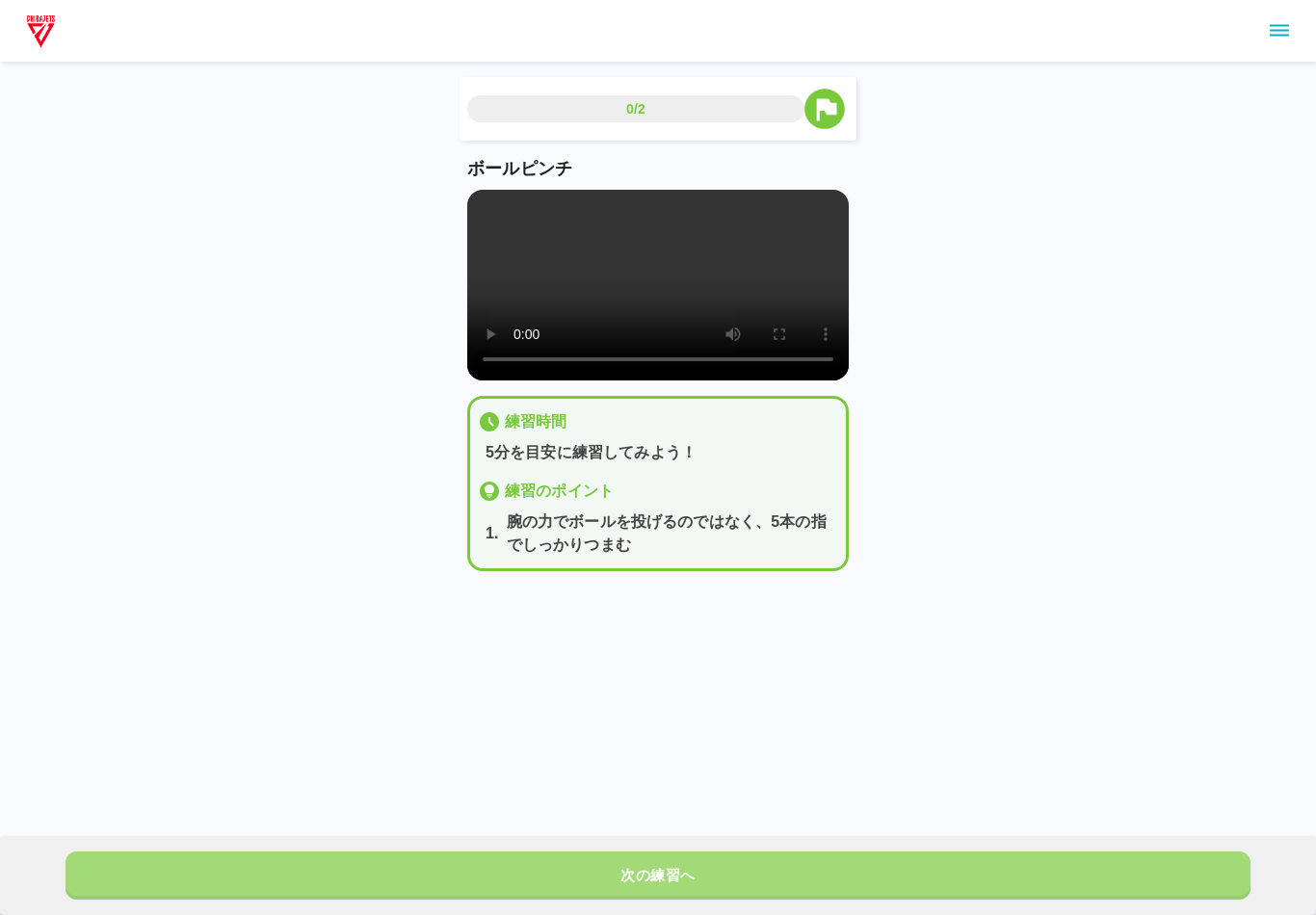
click at [653, 864] on button "次の練習へ" at bounding box center [657, 875] width 1184 height 48
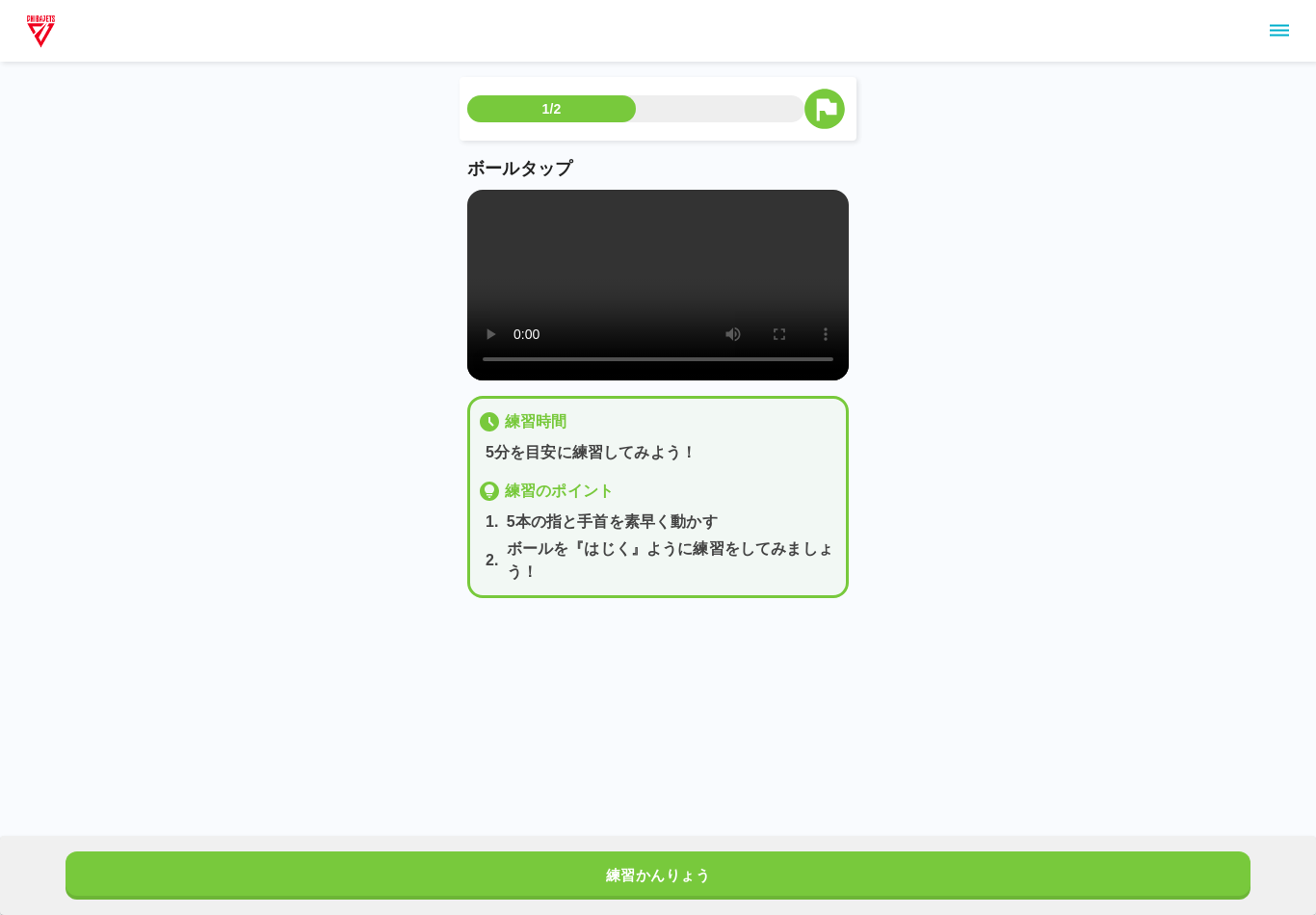
click at [468, 202] on video at bounding box center [657, 286] width 381 height 191
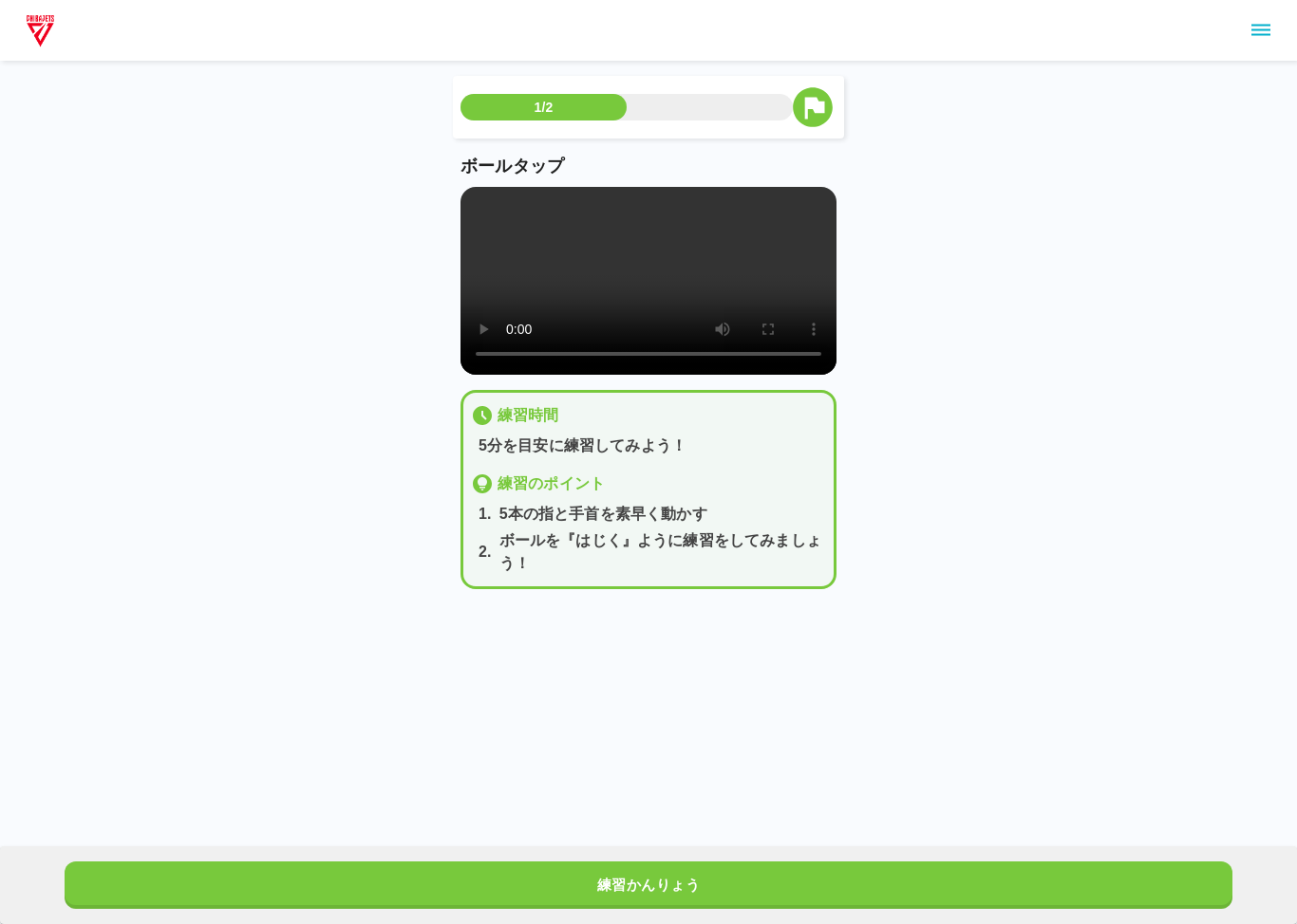
click at [482, 205] on video at bounding box center [648, 282] width 376 height 188
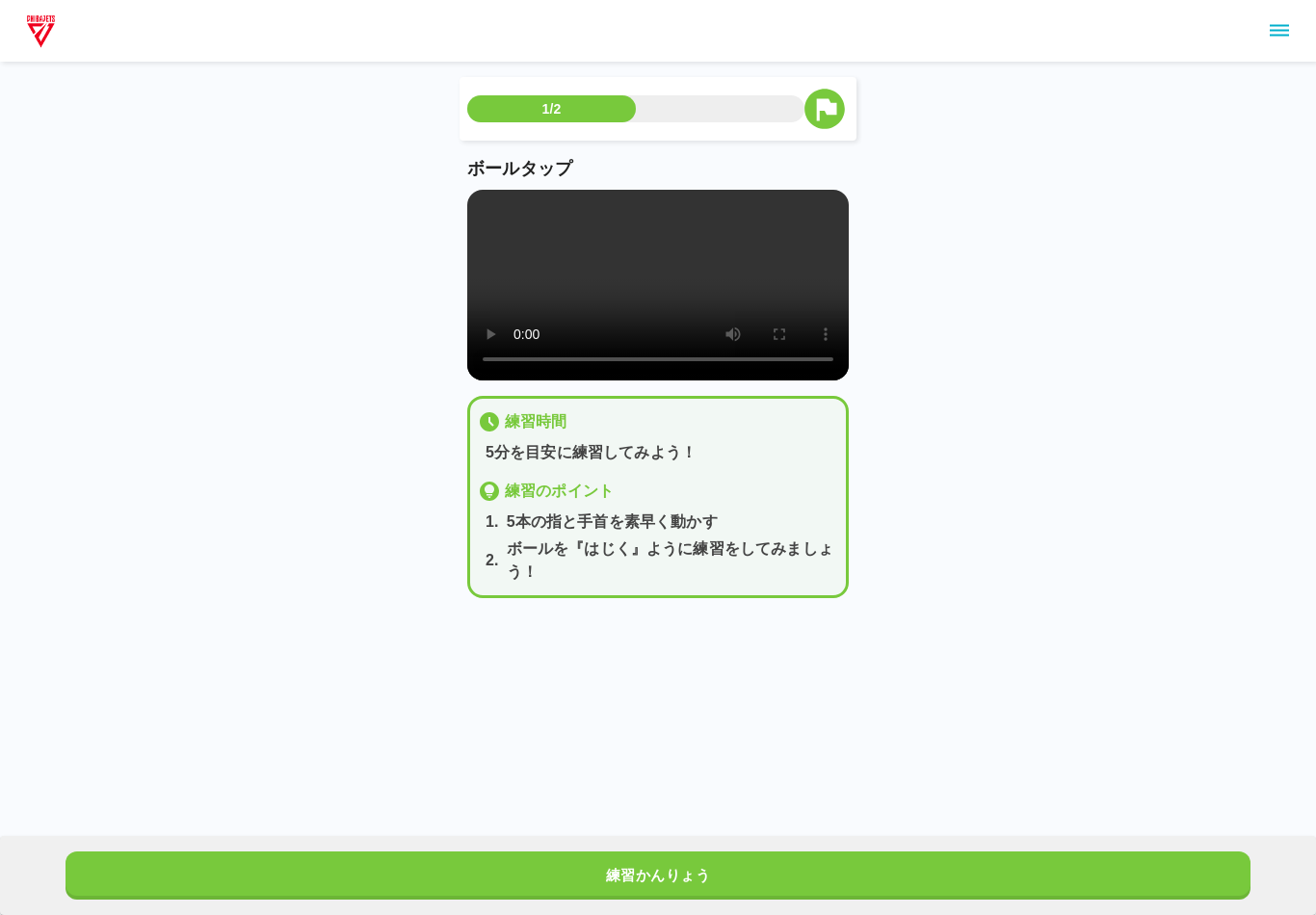
click at [702, 863] on button "練習かんりょう" at bounding box center [657, 875] width 1184 height 48
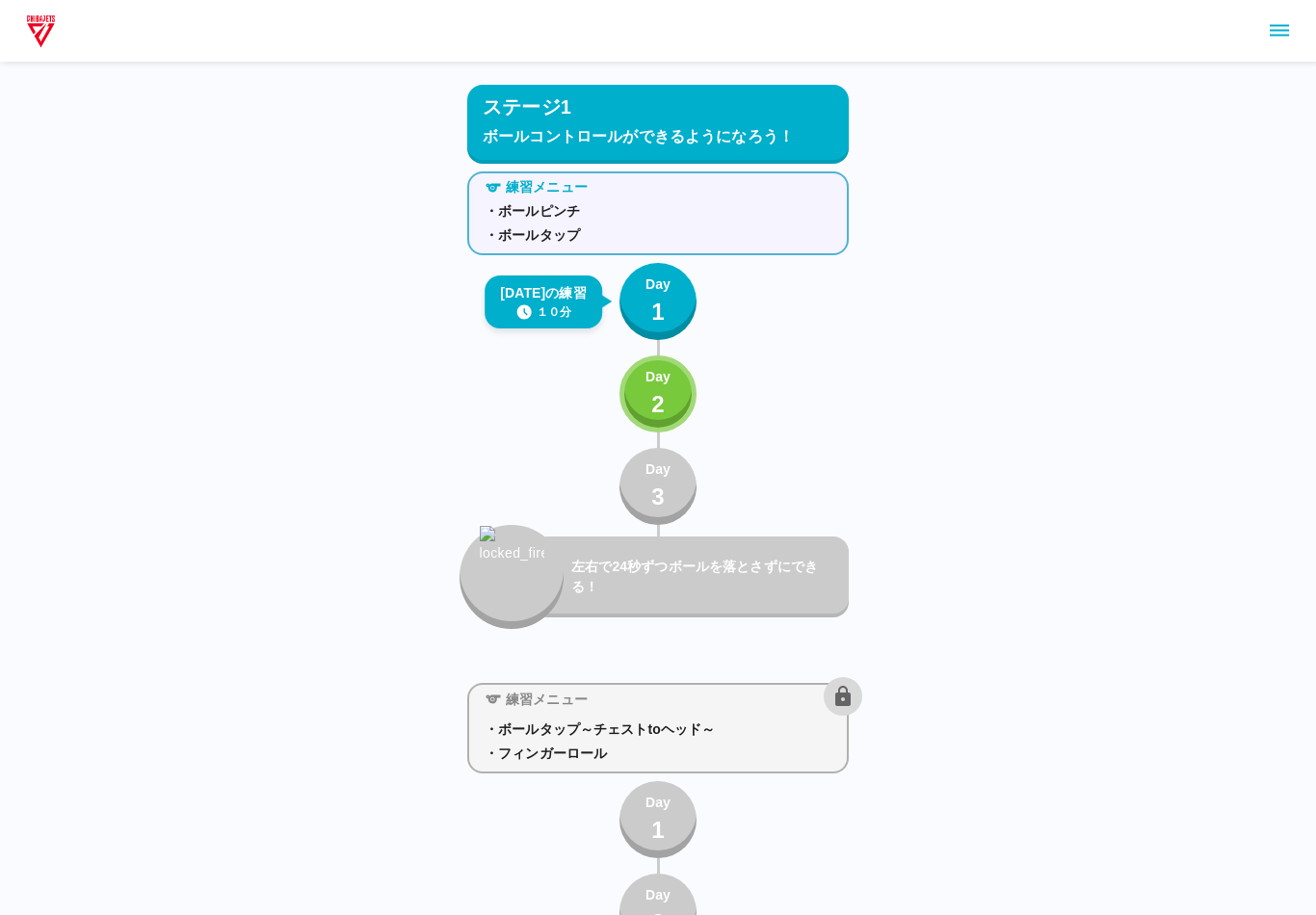
click at [669, 409] on div "Day 2" at bounding box center [657, 394] width 25 height 55
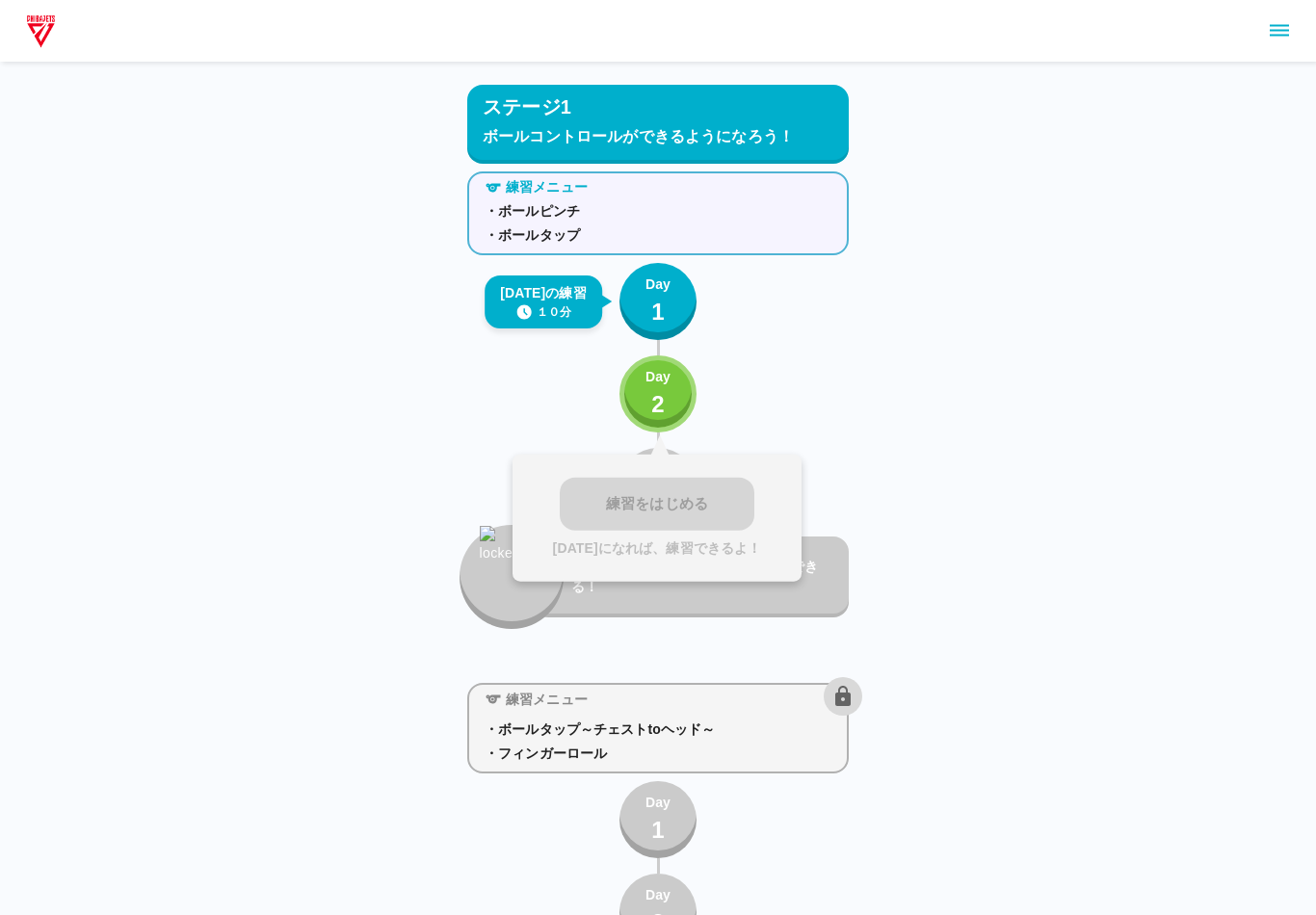
click at [597, 541] on p "[DATE]になれば、練習できるよ！" at bounding box center [657, 548] width 209 height 20
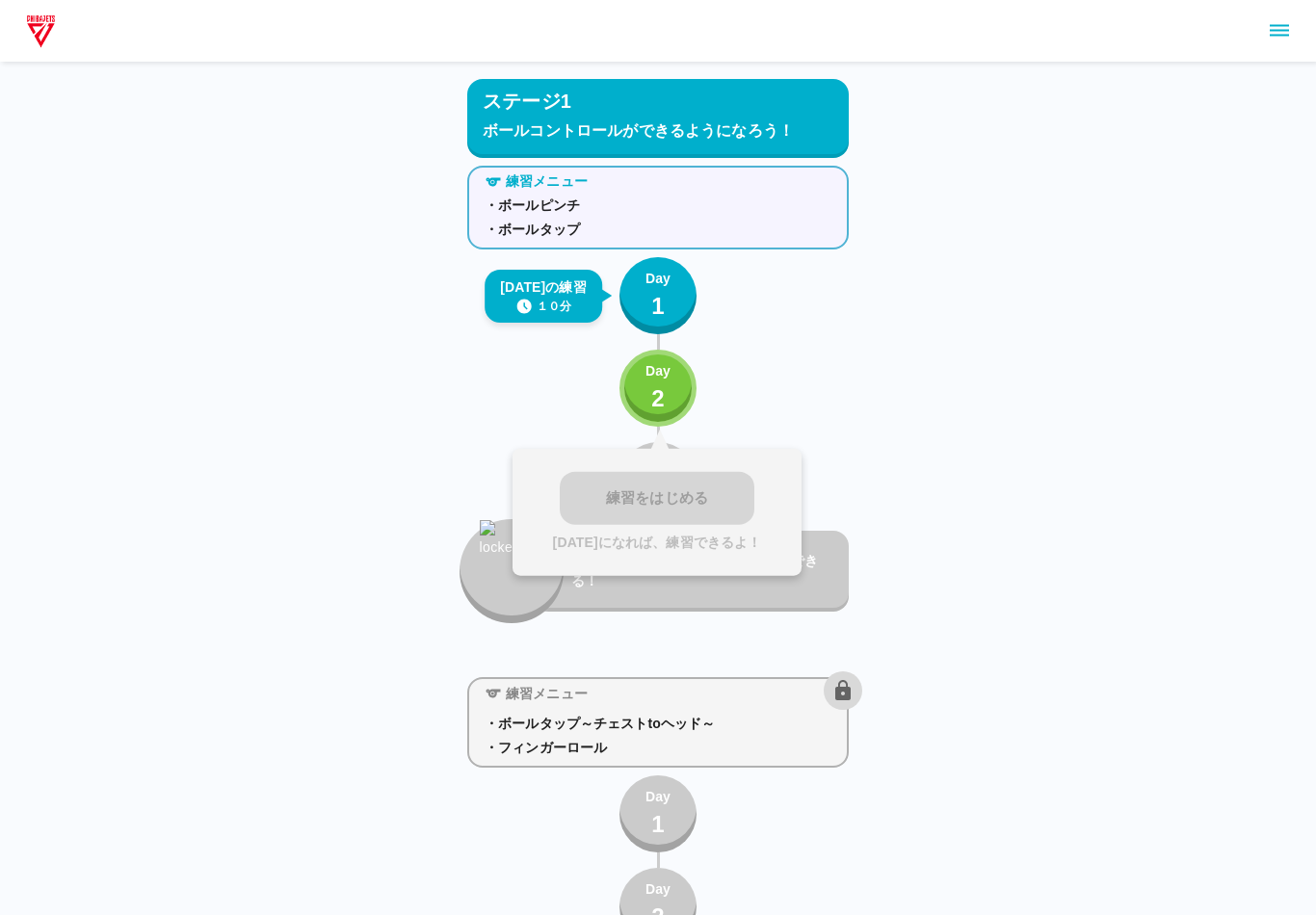
scroll to position [10, 0]
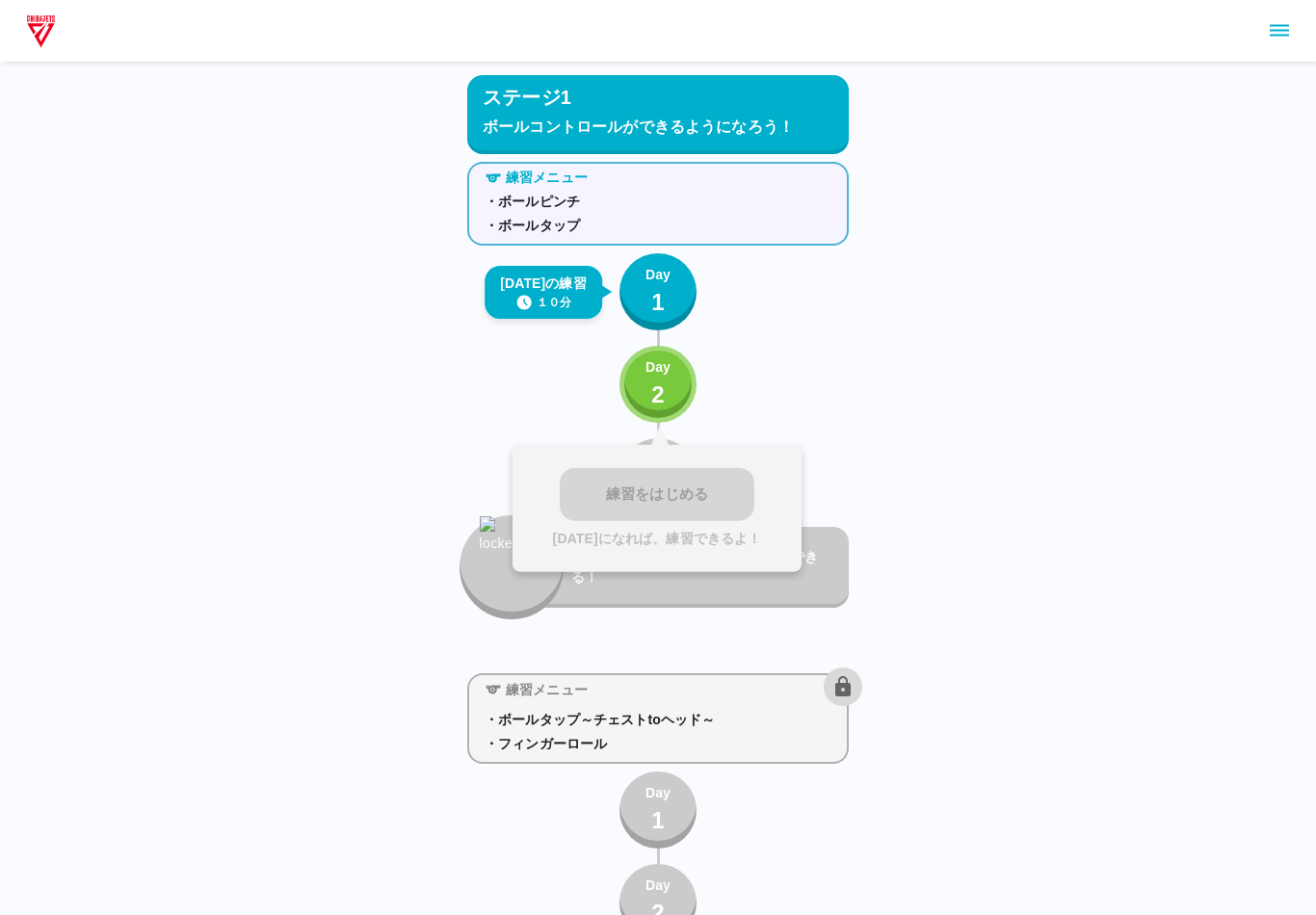
click at [684, 410] on button "Day 2" at bounding box center [657, 383] width 77 height 77
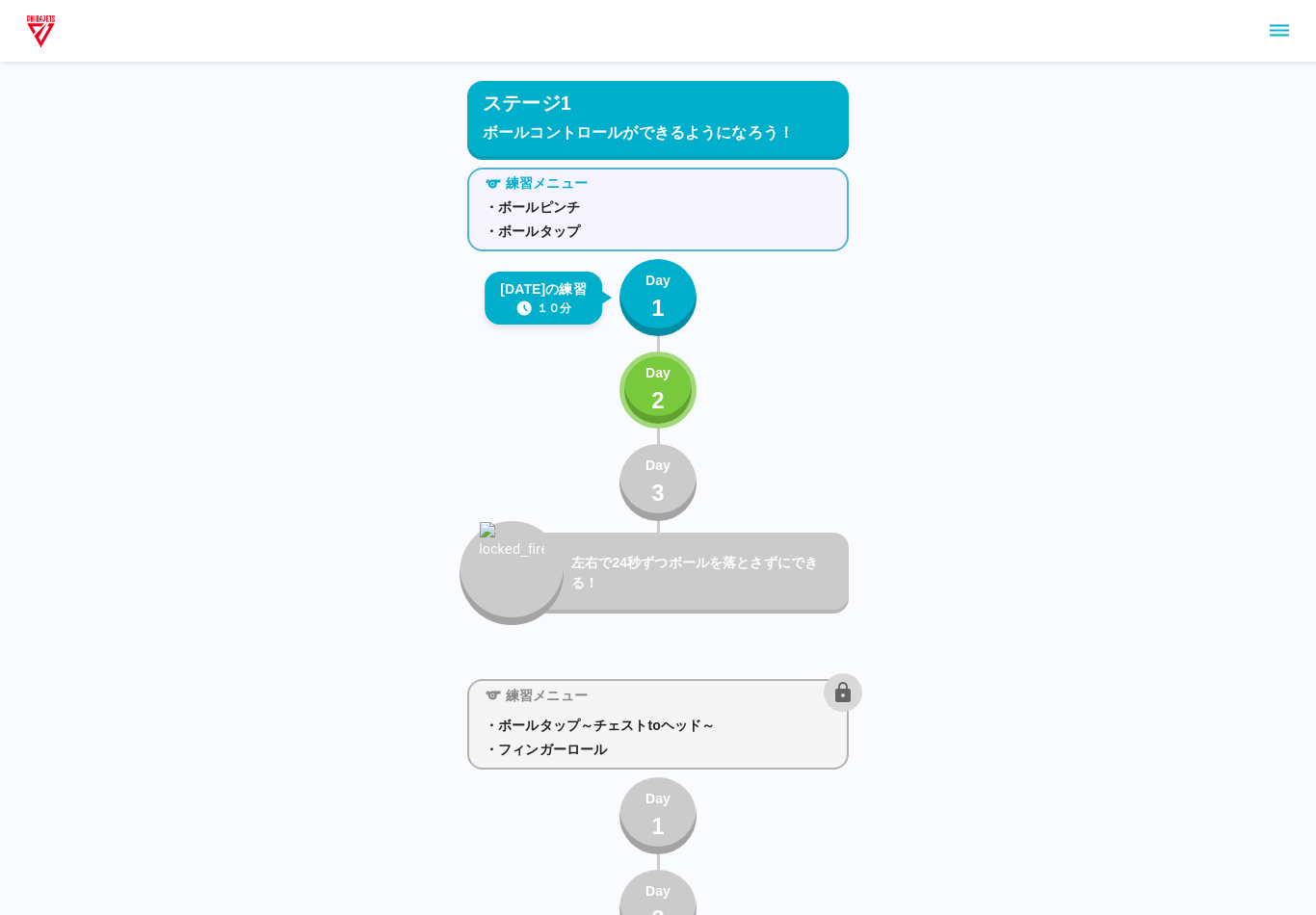
scroll to position [2, 0]
